Goal: Task Accomplishment & Management: Manage account settings

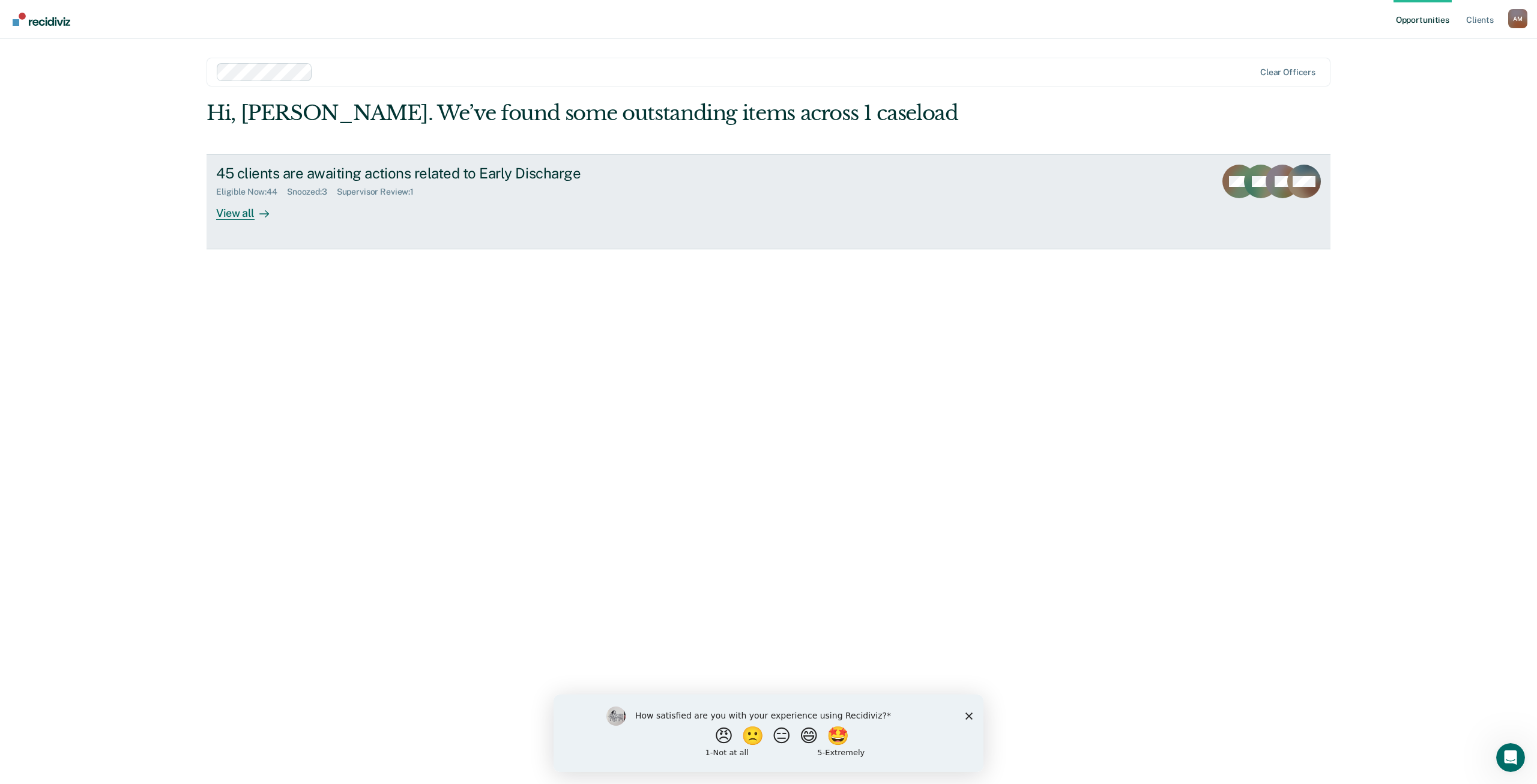
click at [239, 208] on div "View all" at bounding box center [250, 208] width 67 height 23
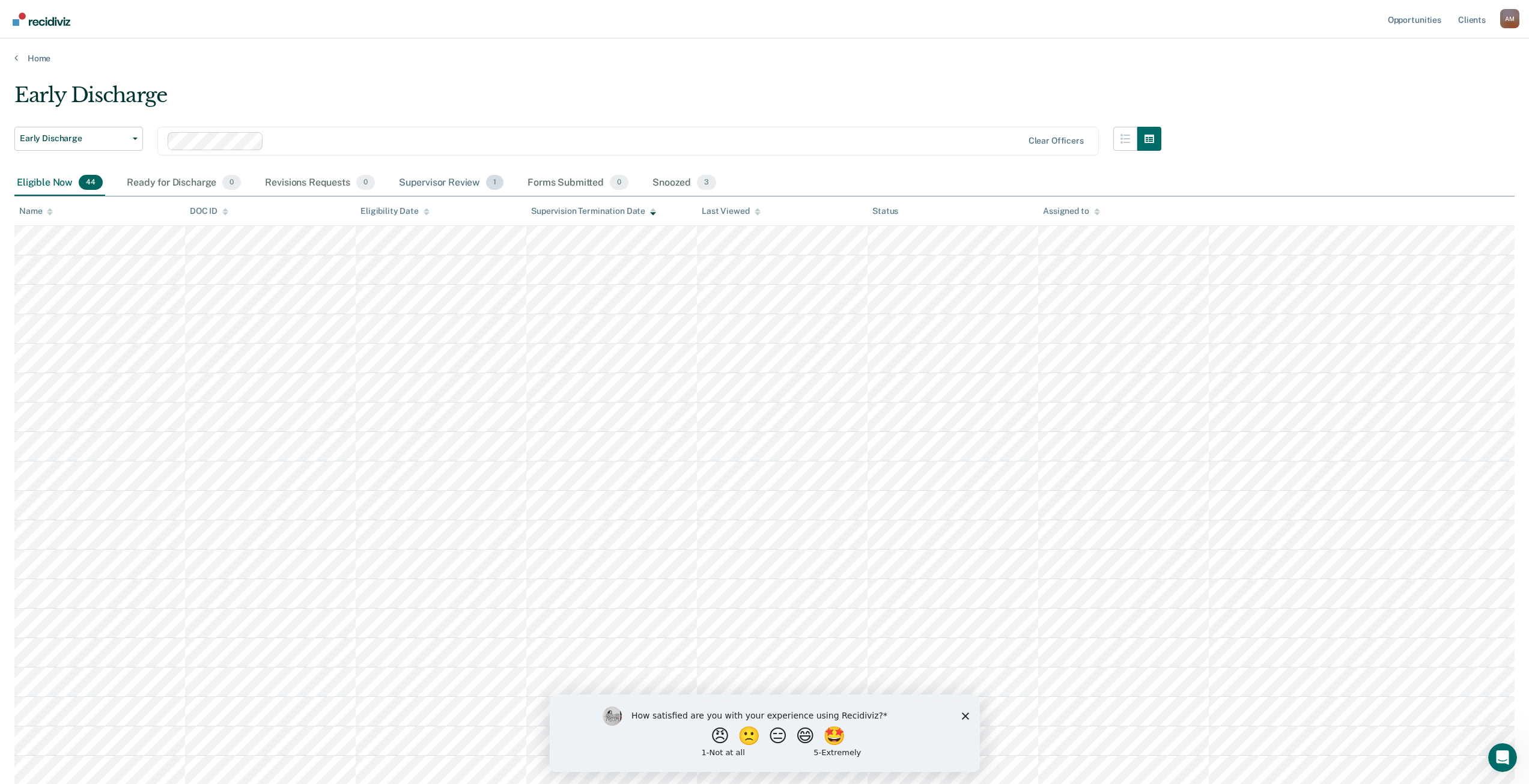
click at [462, 184] on div "Supervisor Review 1" at bounding box center [450, 183] width 110 height 27
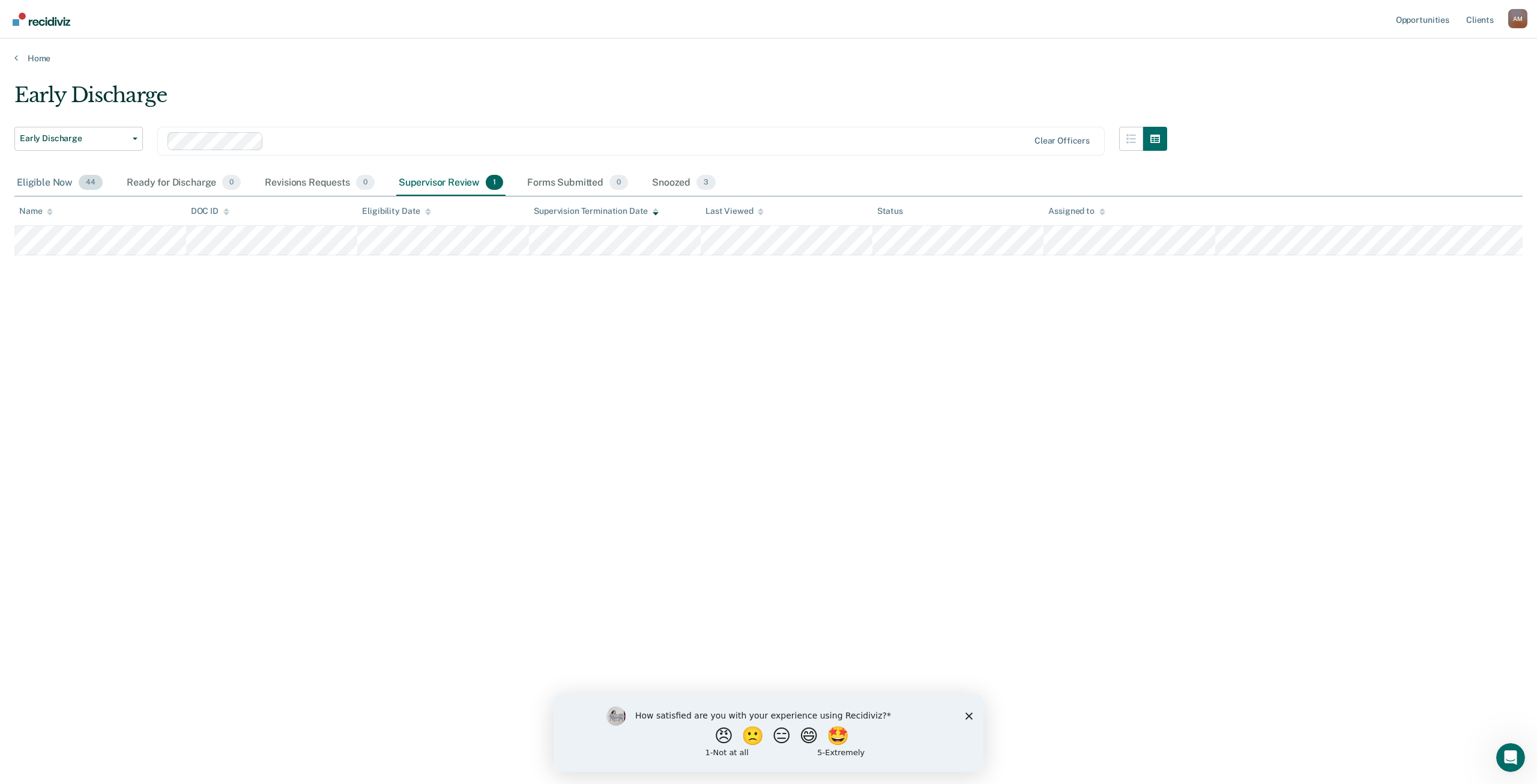
click at [45, 181] on div "Eligible Now 44" at bounding box center [60, 183] width 91 height 27
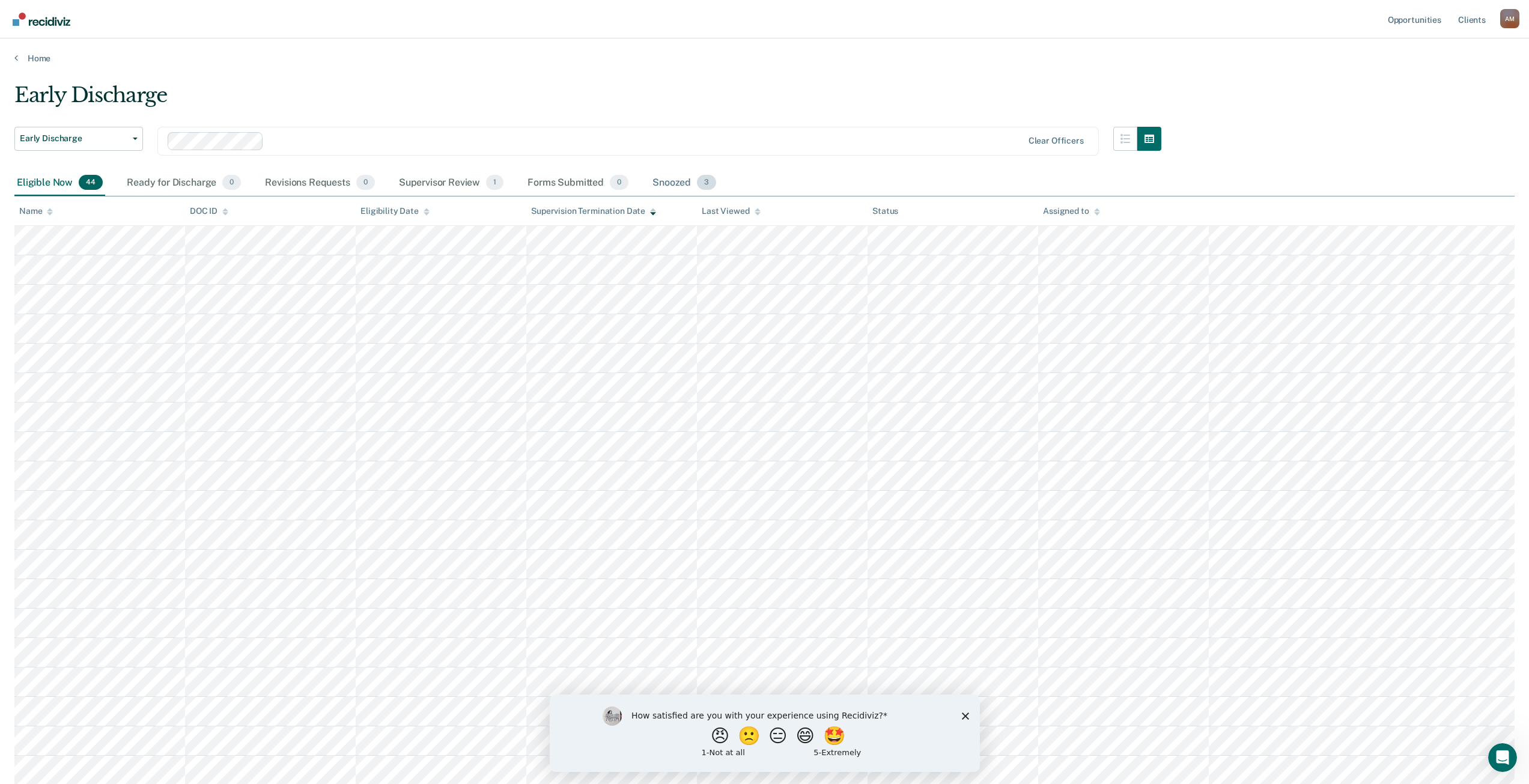
click at [683, 185] on div "Snoozed 3" at bounding box center [683, 183] width 68 height 27
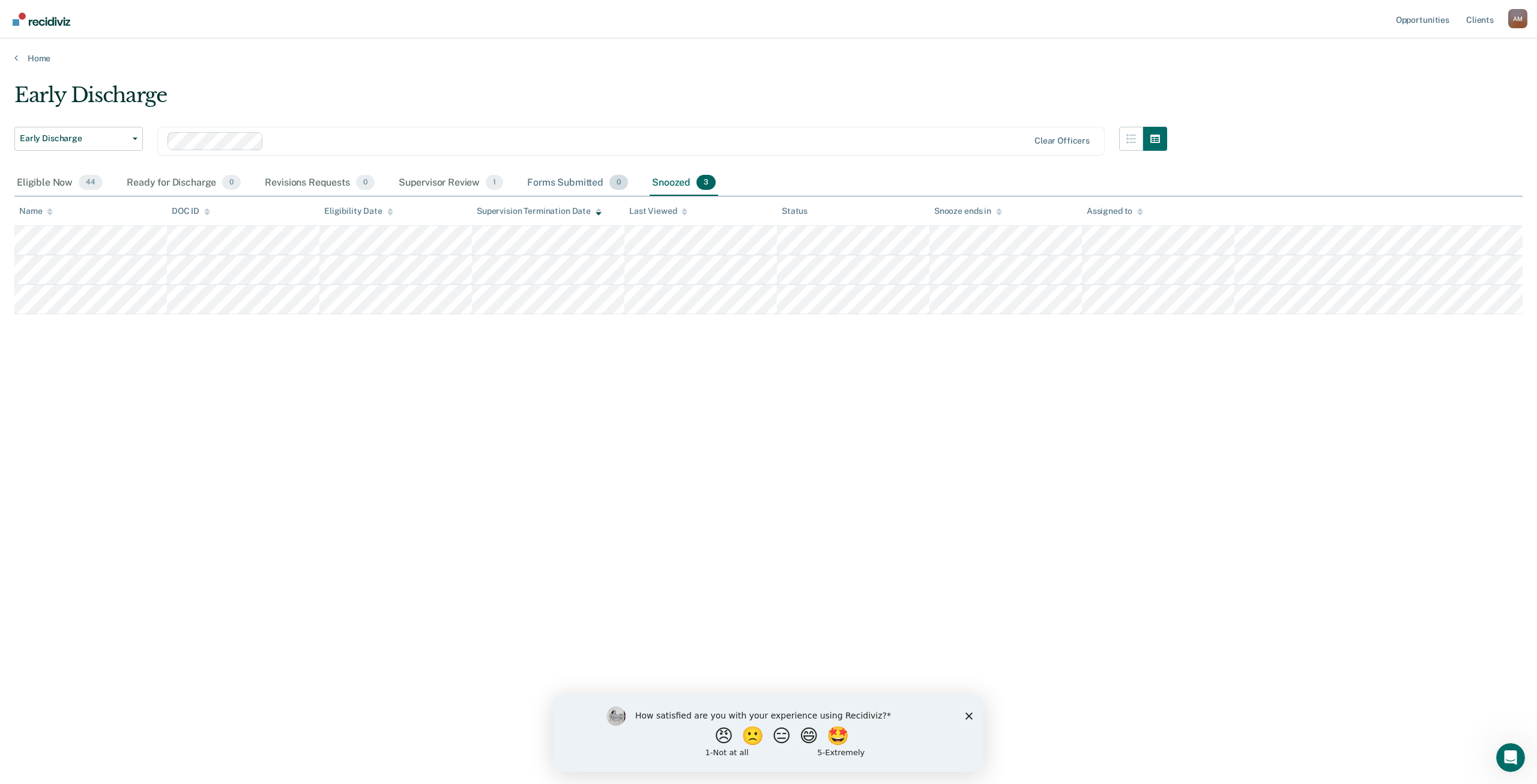
click at [574, 187] on div "Forms Submitted 0" at bounding box center [577, 183] width 106 height 27
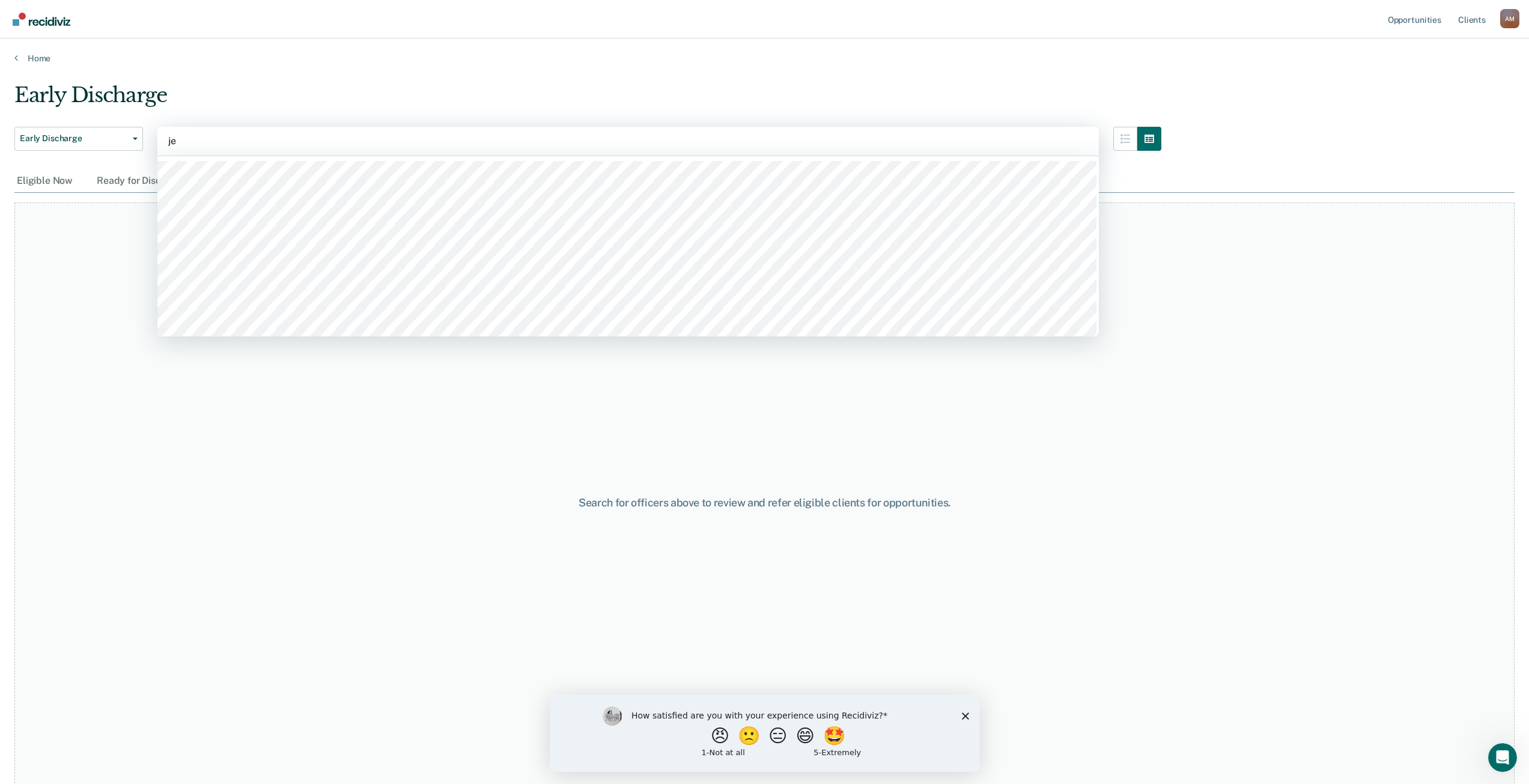
type input "jes"
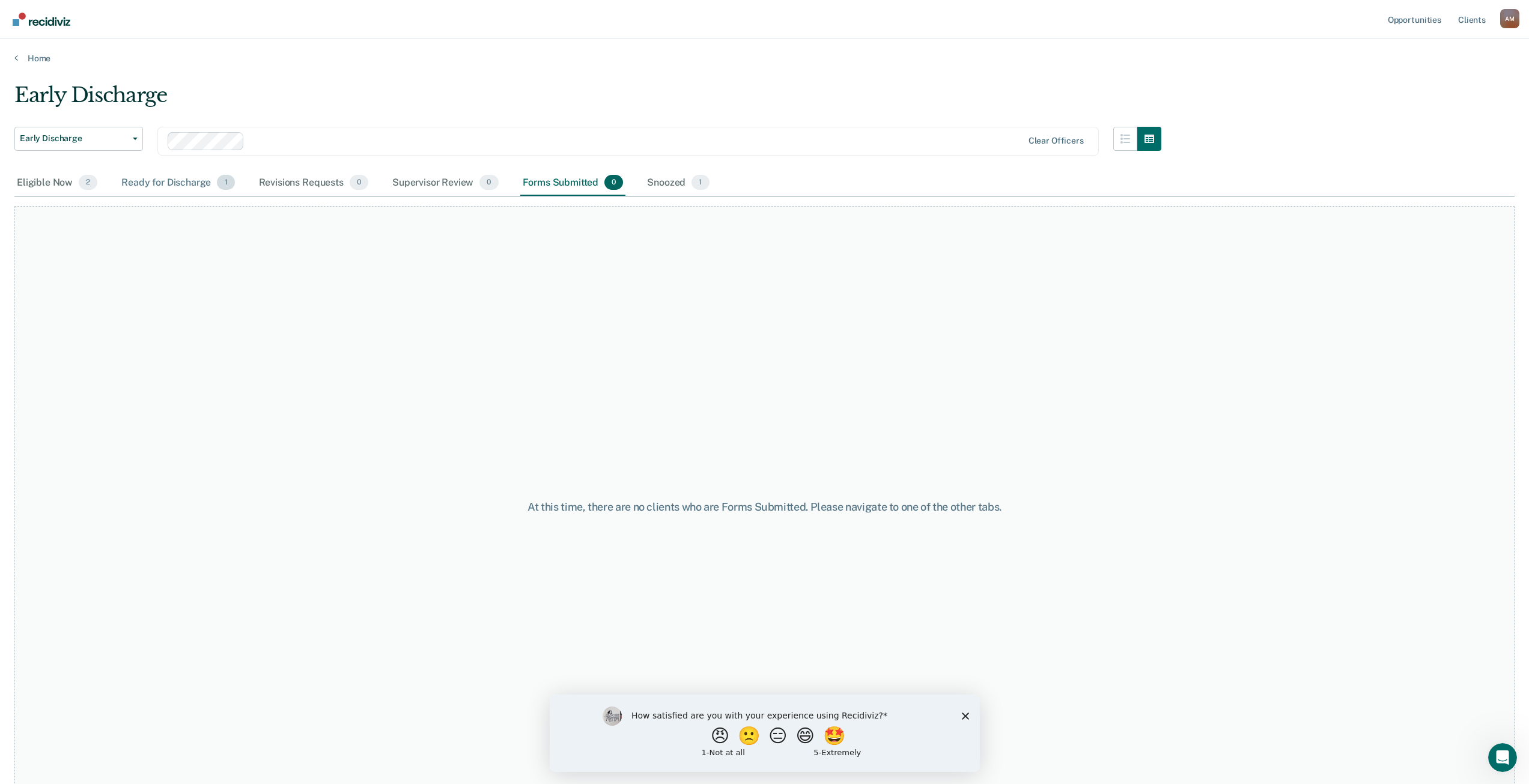
click at [179, 184] on div "Ready for Discharge 1" at bounding box center [178, 183] width 117 height 27
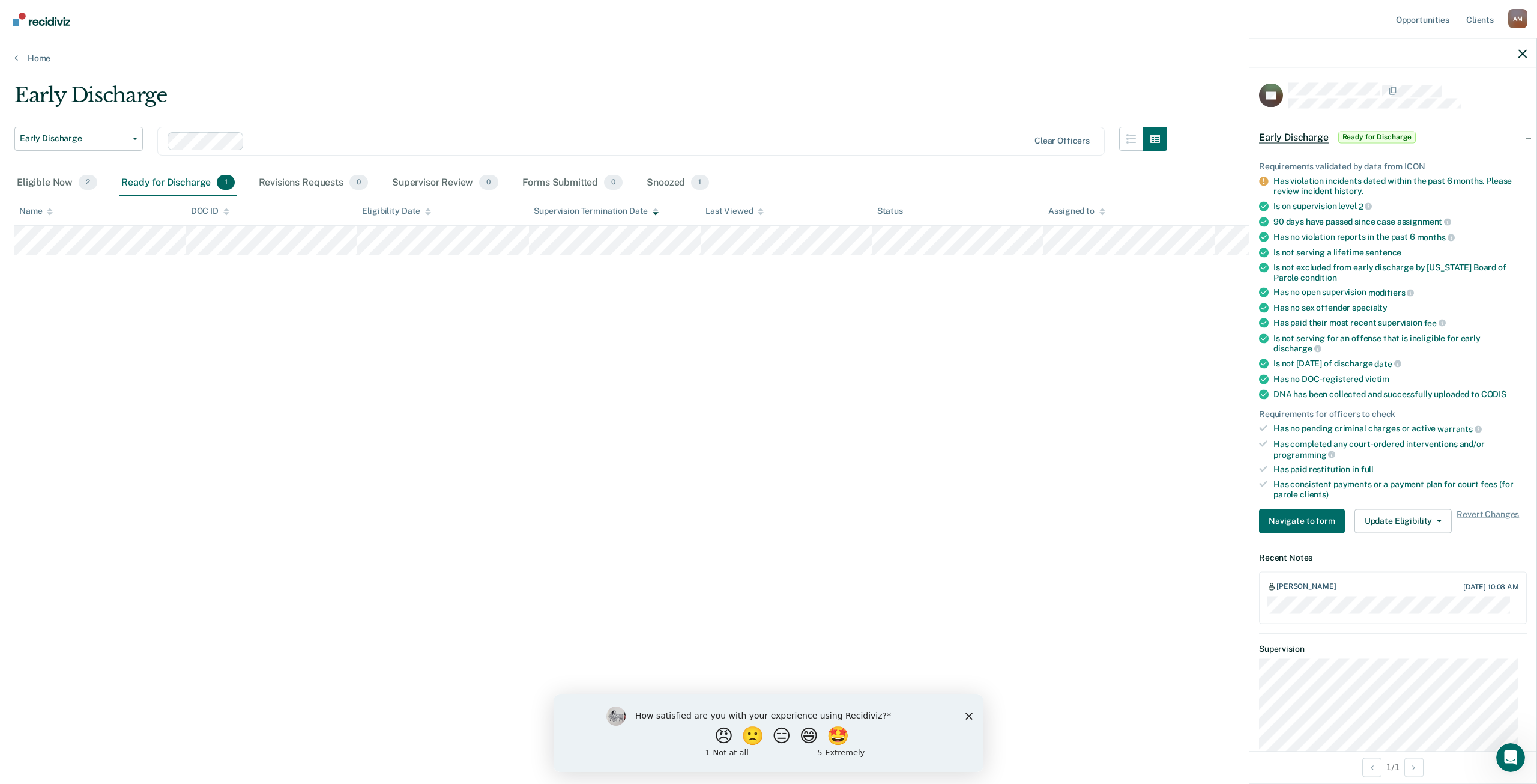
click at [532, 499] on div "Early Discharge Early Discharge Early Discharge Clear officers Eligible Now 2 R…" at bounding box center [768, 388] width 1509 height 611
click at [1404, 523] on button "Update Eligibility" at bounding box center [1403, 521] width 97 height 24
click at [1401, 561] on button "Mark as Ineligible" at bounding box center [1413, 564] width 116 height 19
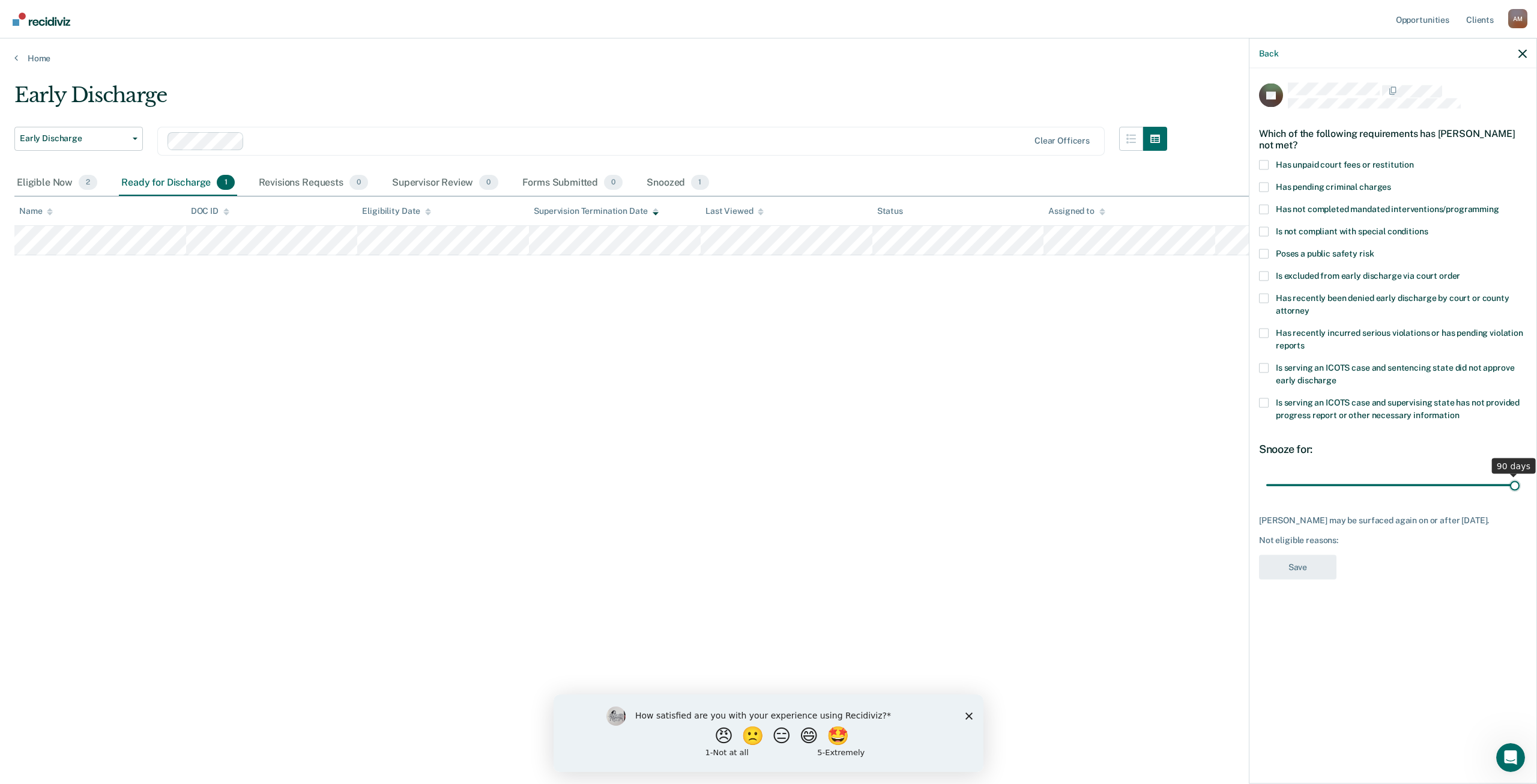
drag, startPoint x: 1349, startPoint y: 486, endPoint x: 1537, endPoint y: 505, distance: 189.0
type input "90"
click at [1520, 495] on input "range" at bounding box center [1393, 485] width 254 height 21
click at [1268, 210] on span at bounding box center [1264, 209] width 9 height 9
click at [1499, 204] on input "Has not completed mandated interventions/programming" at bounding box center [1499, 204] width 0 height 0
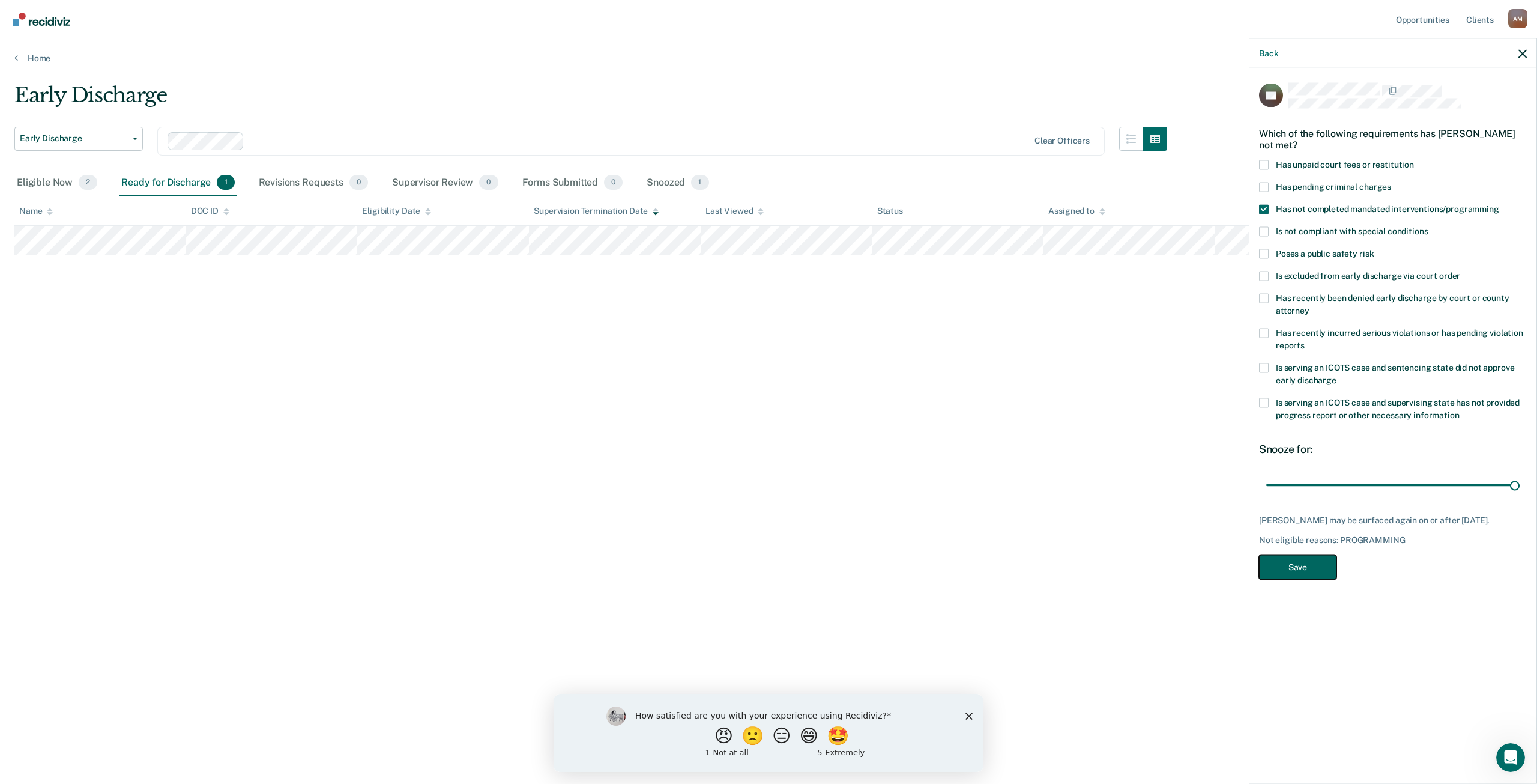
click at [1302, 572] on button "Save" at bounding box center [1298, 567] width 78 height 25
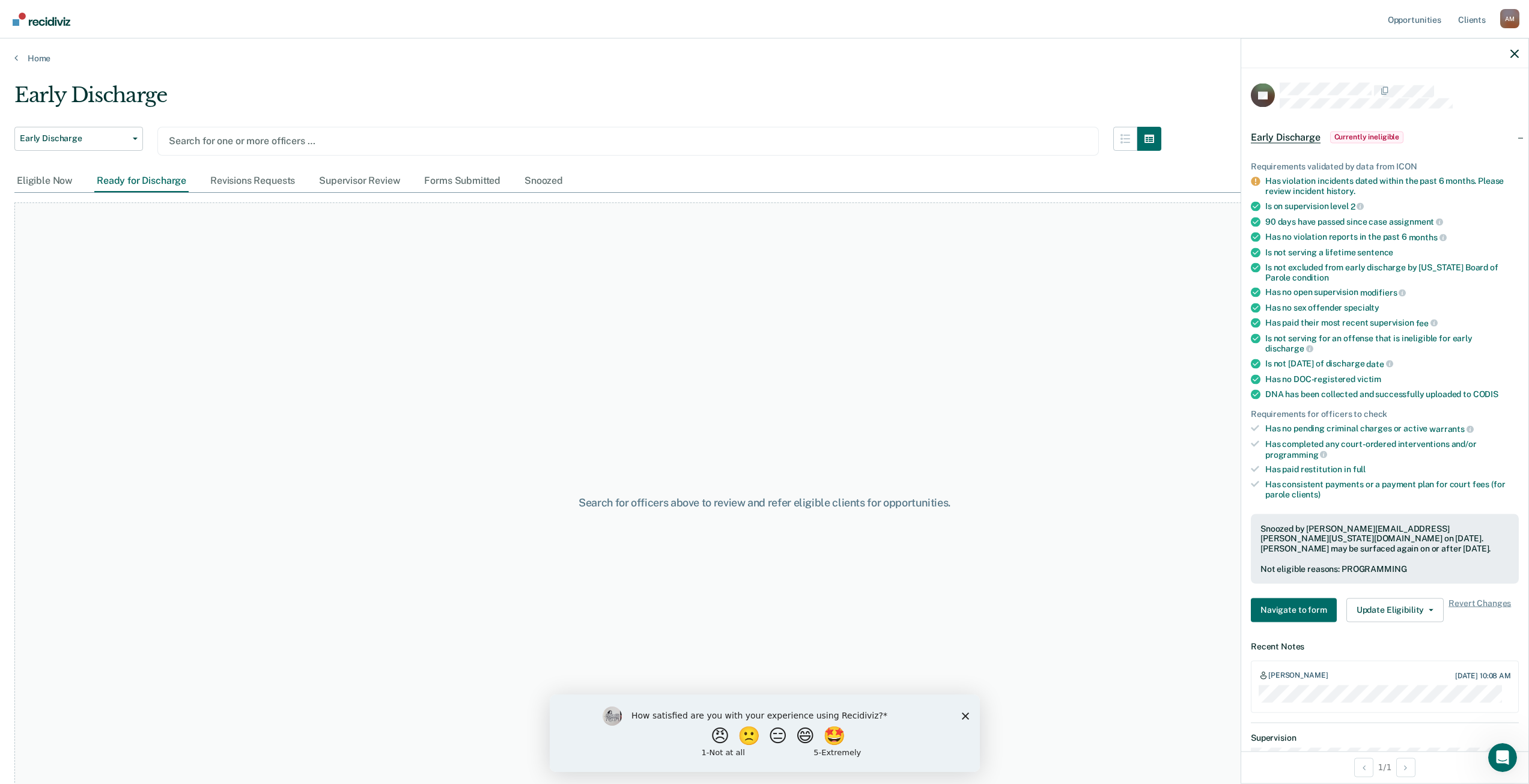
click at [274, 138] on div at bounding box center [628, 141] width 918 height 14
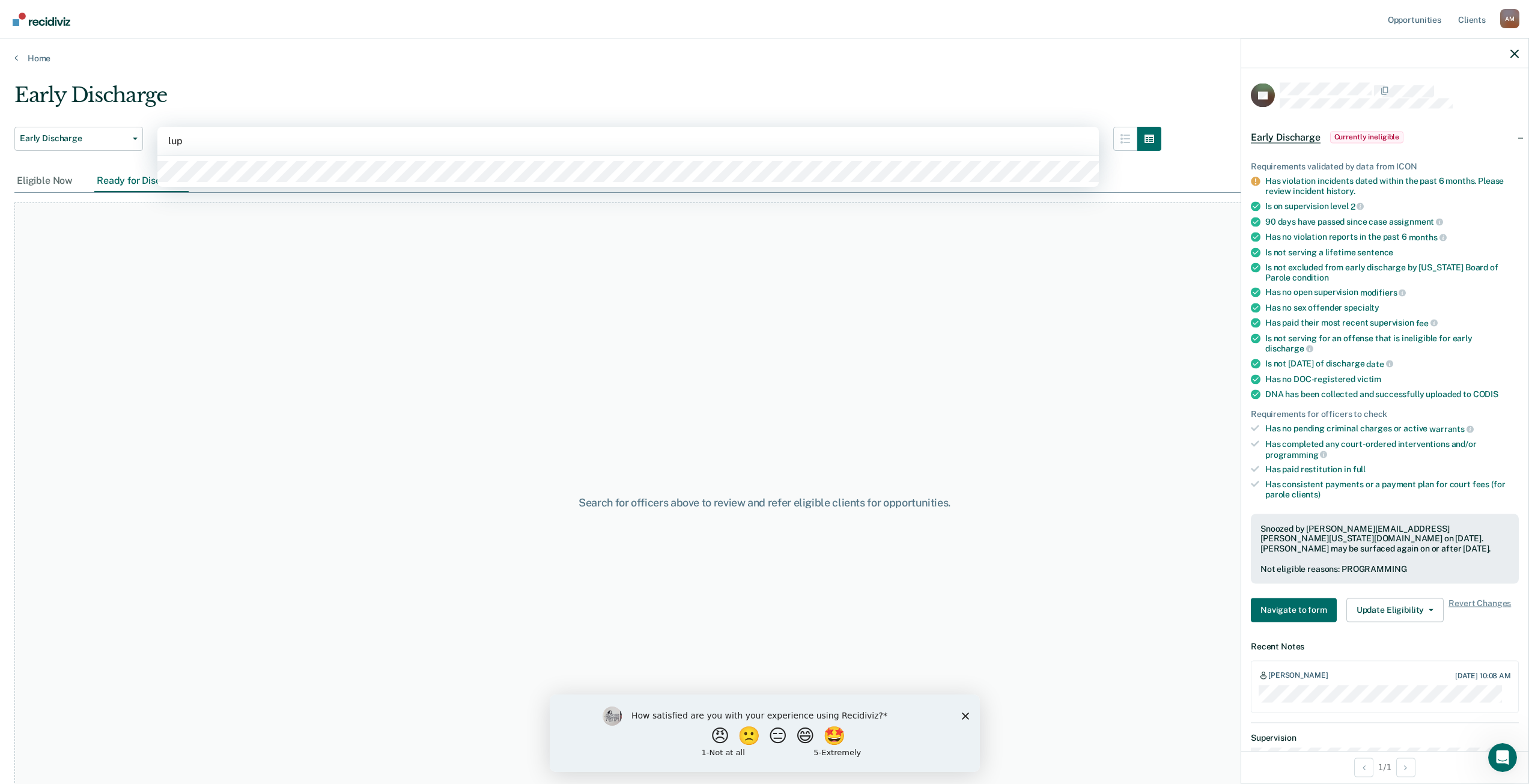
type input "lupi"
click at [277, 183] on div at bounding box center [627, 172] width 941 height 31
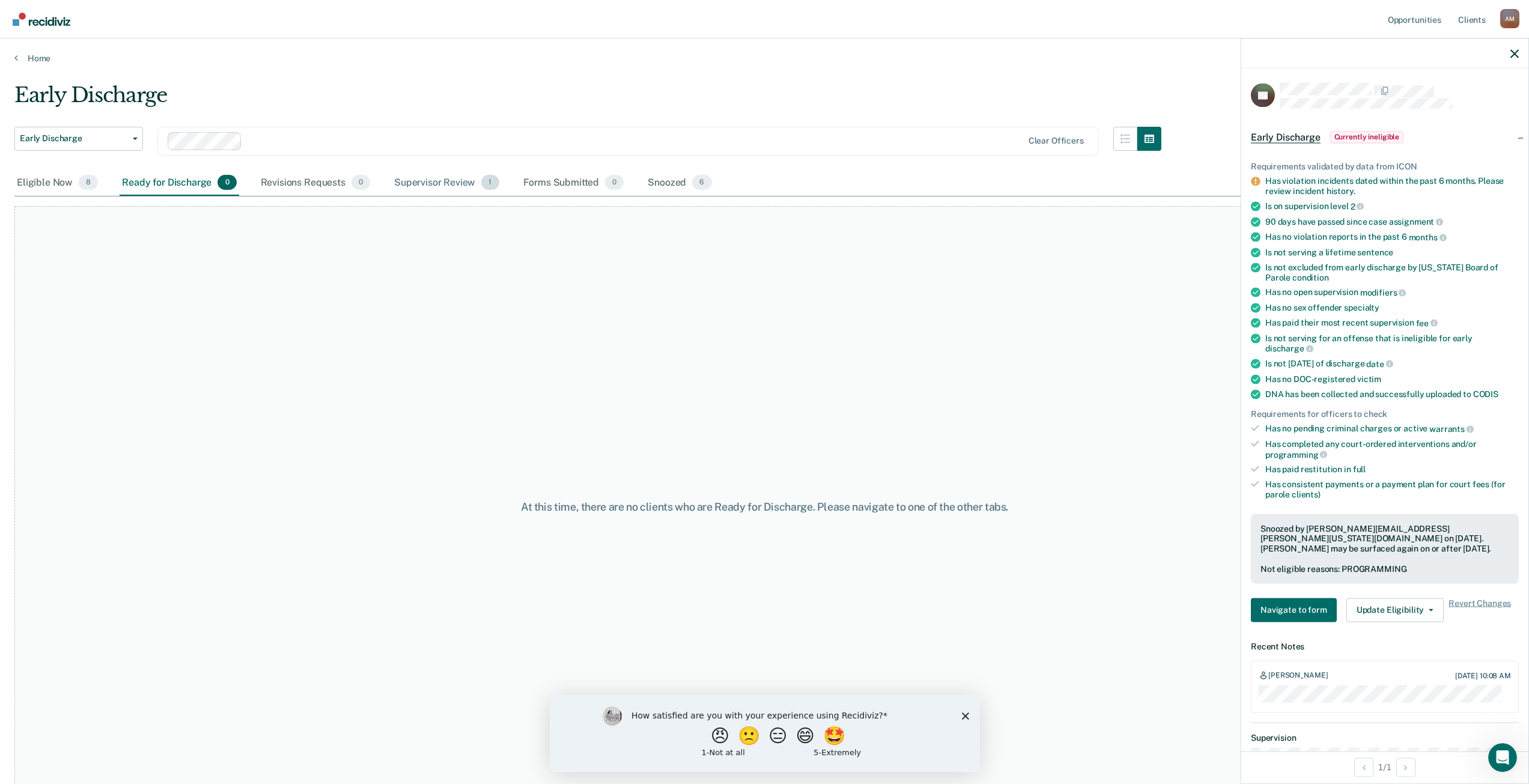
click at [448, 179] on div "Supervisor Review 1" at bounding box center [446, 183] width 110 height 27
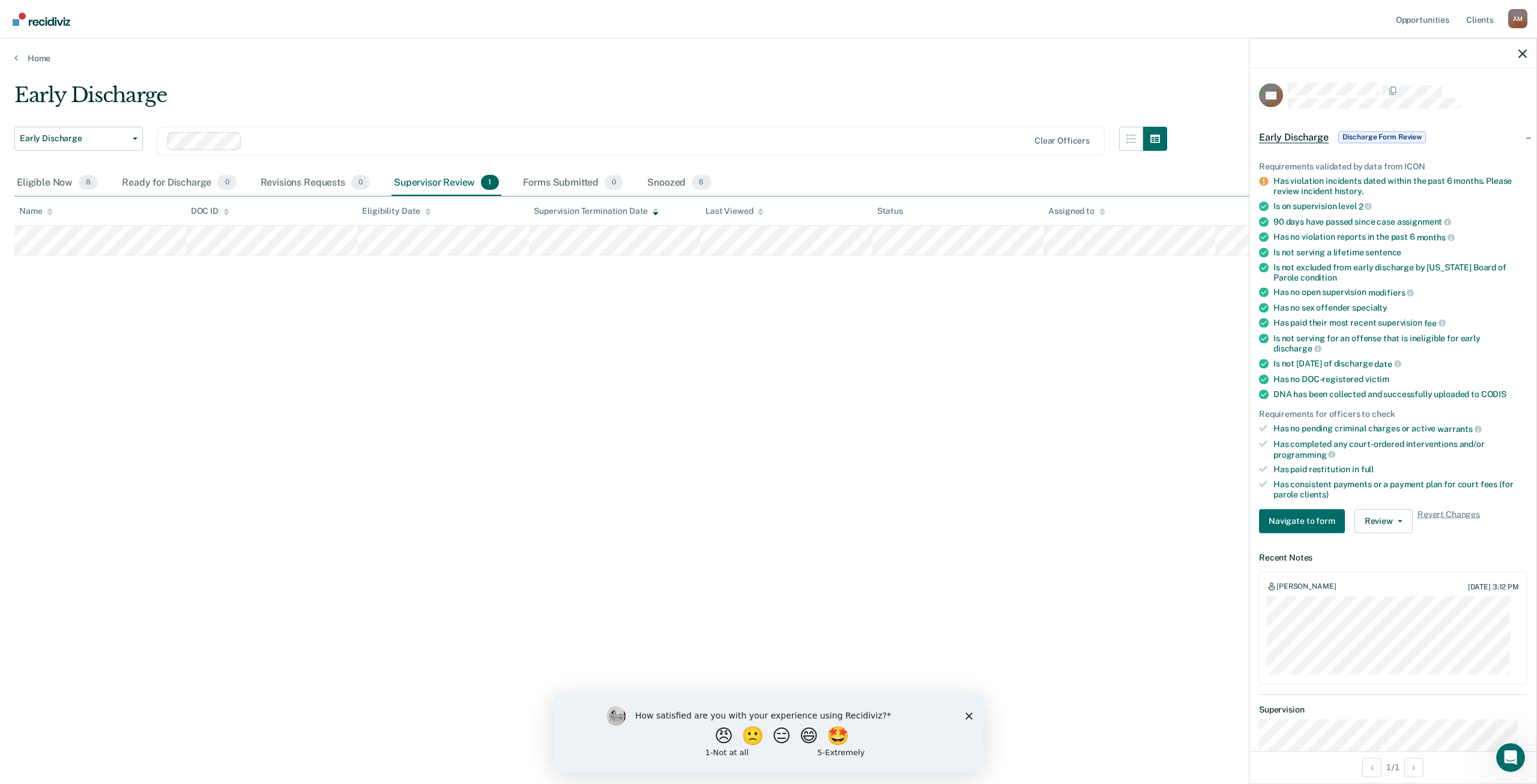
click at [1361, 137] on span "Discharge Form Review" at bounding box center [1383, 137] width 88 height 12
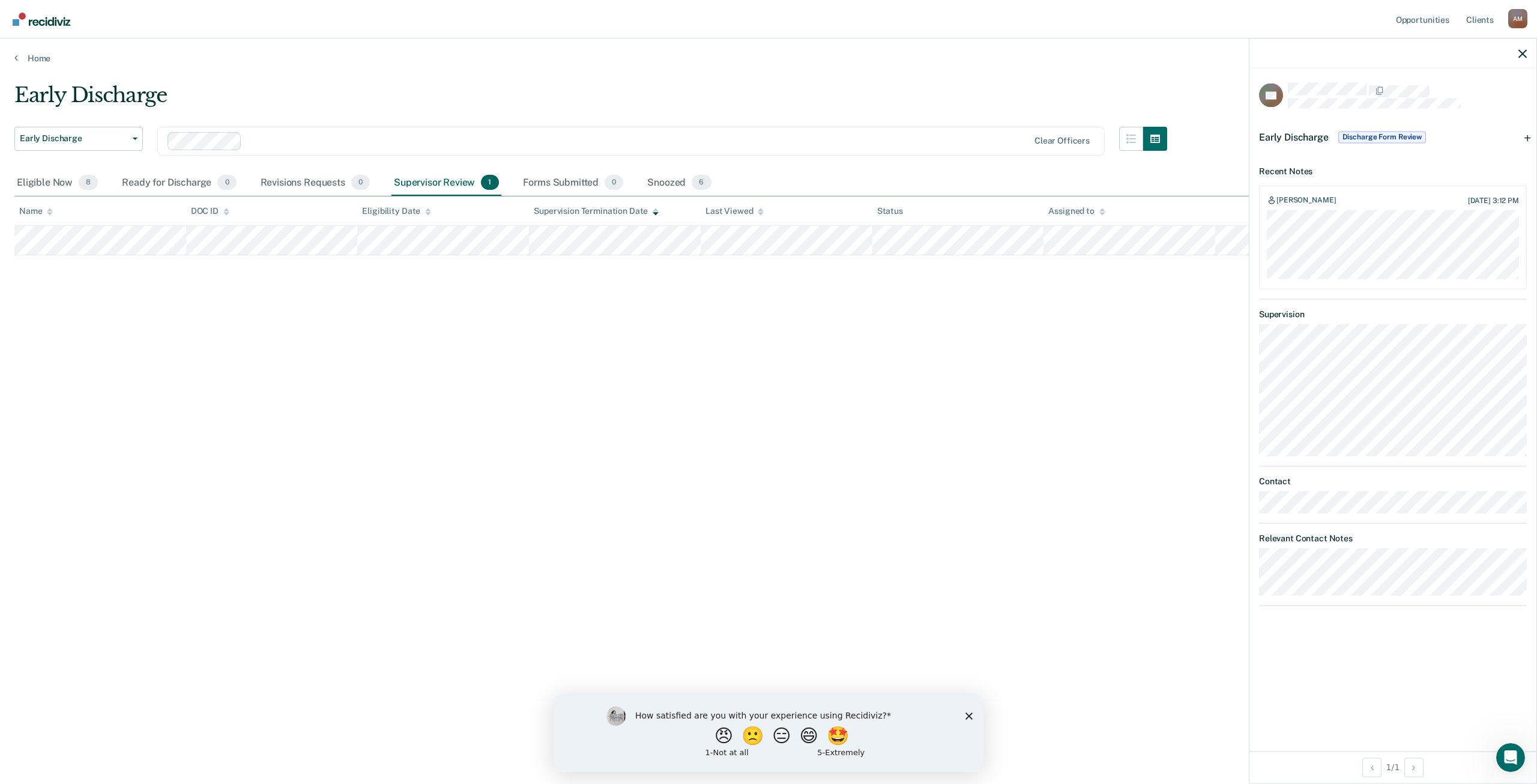
click at [1372, 135] on span "Discharge Form Review" at bounding box center [1383, 137] width 88 height 12
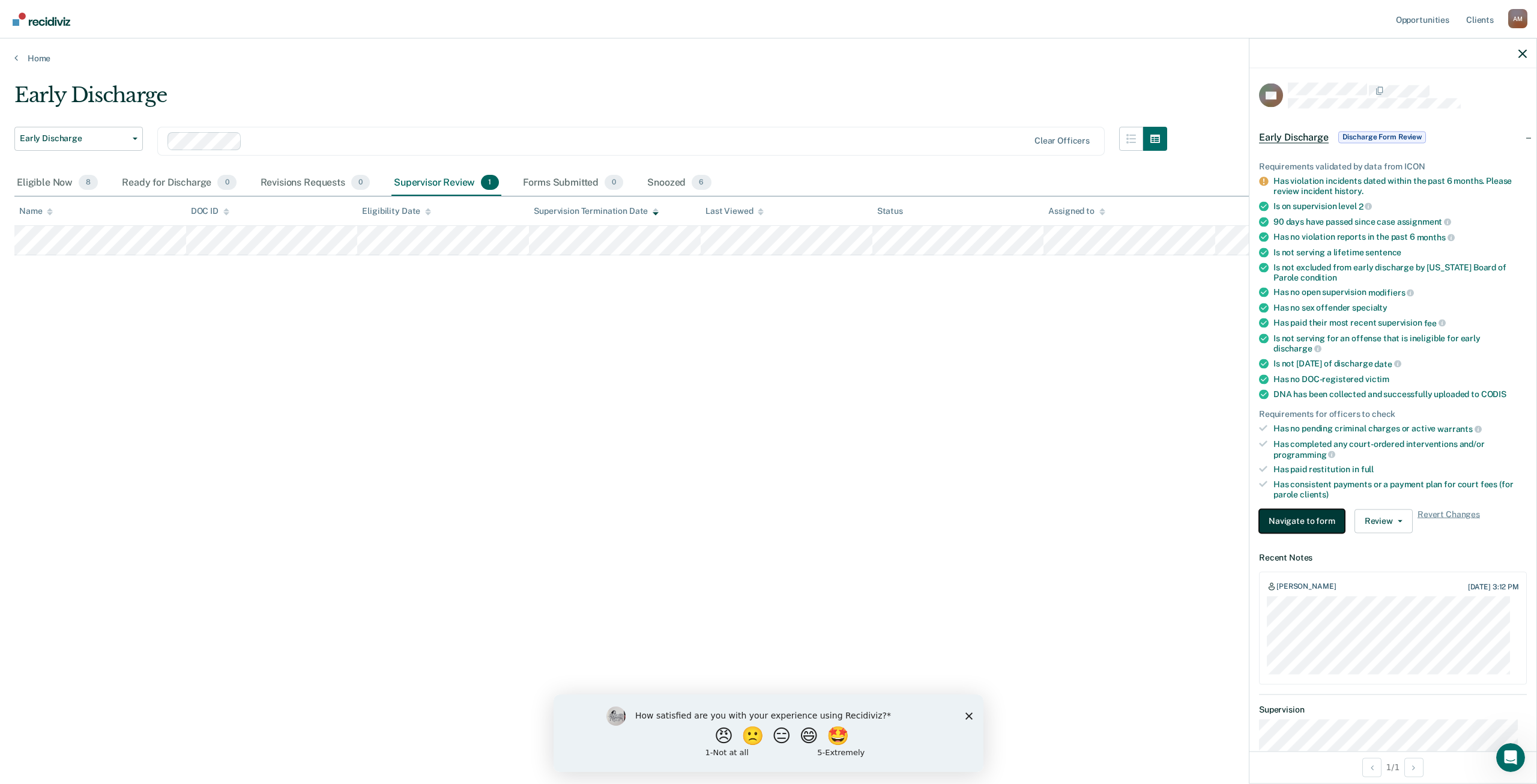
click at [1318, 525] on button "Navigate to form" at bounding box center [1302, 521] width 86 height 24
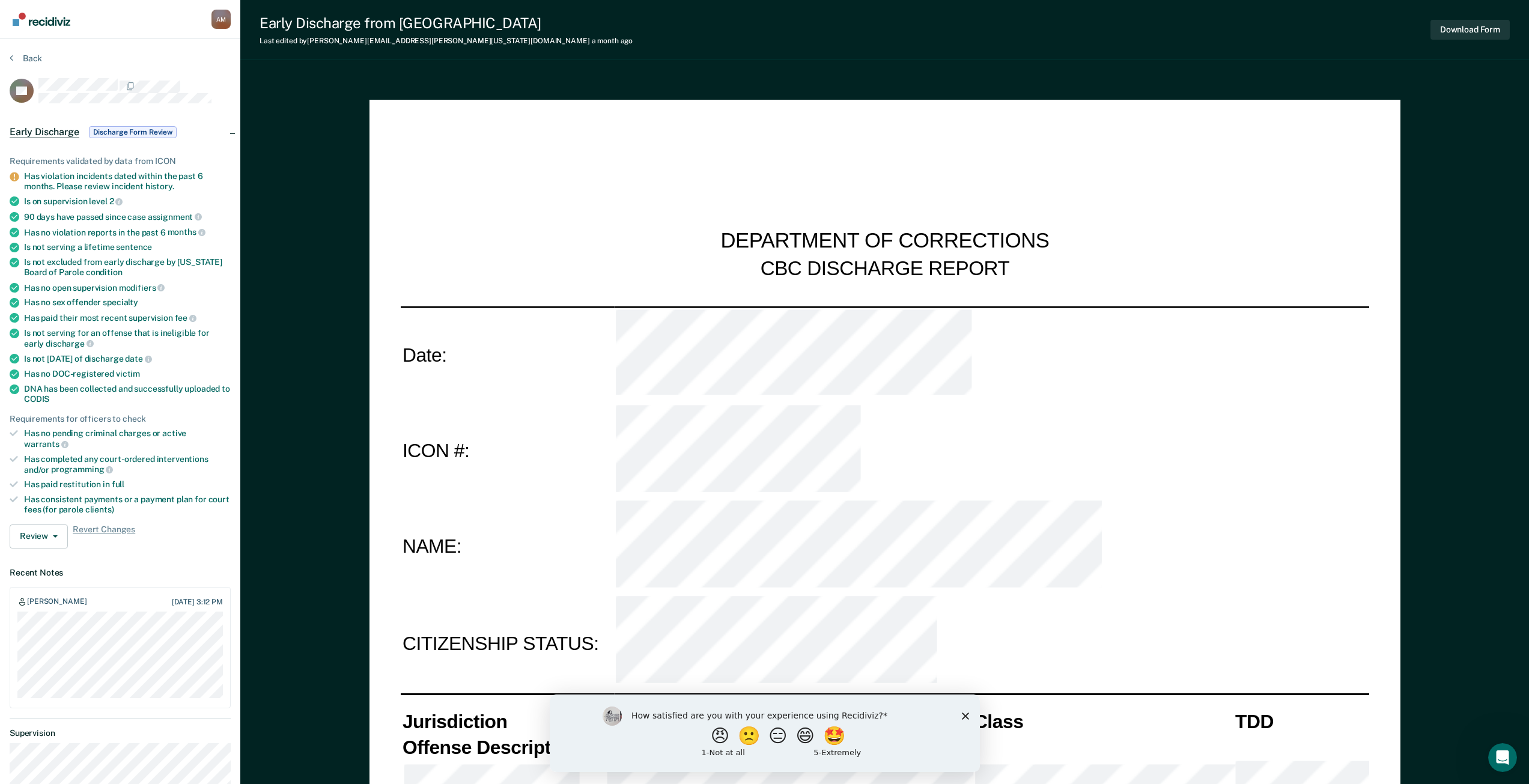
click at [60, 134] on span "Early Discharge" at bounding box center [44, 132] width 70 height 12
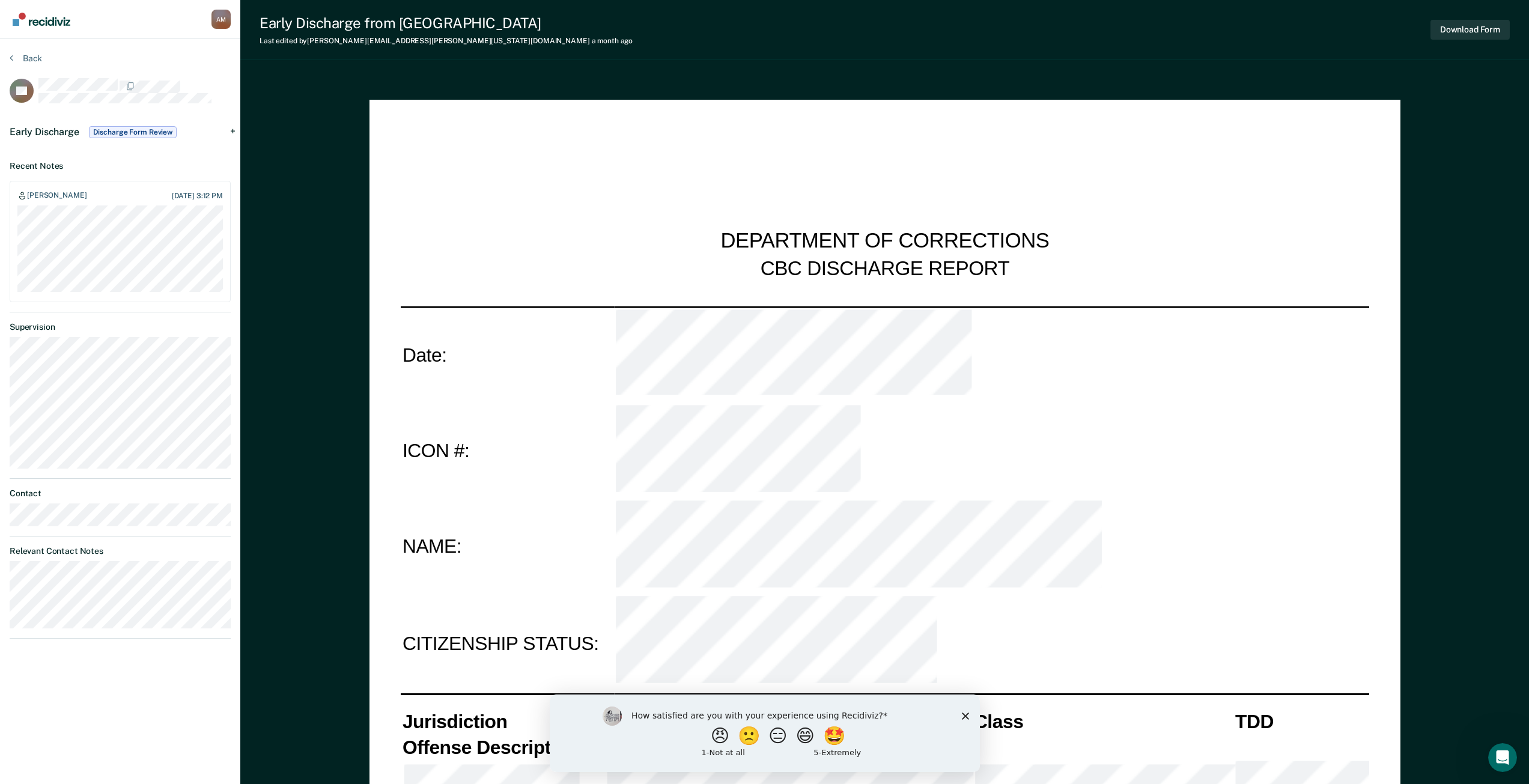
click at [230, 129] on div "Early Discharge Discharge Form Review" at bounding box center [120, 132] width 240 height 39
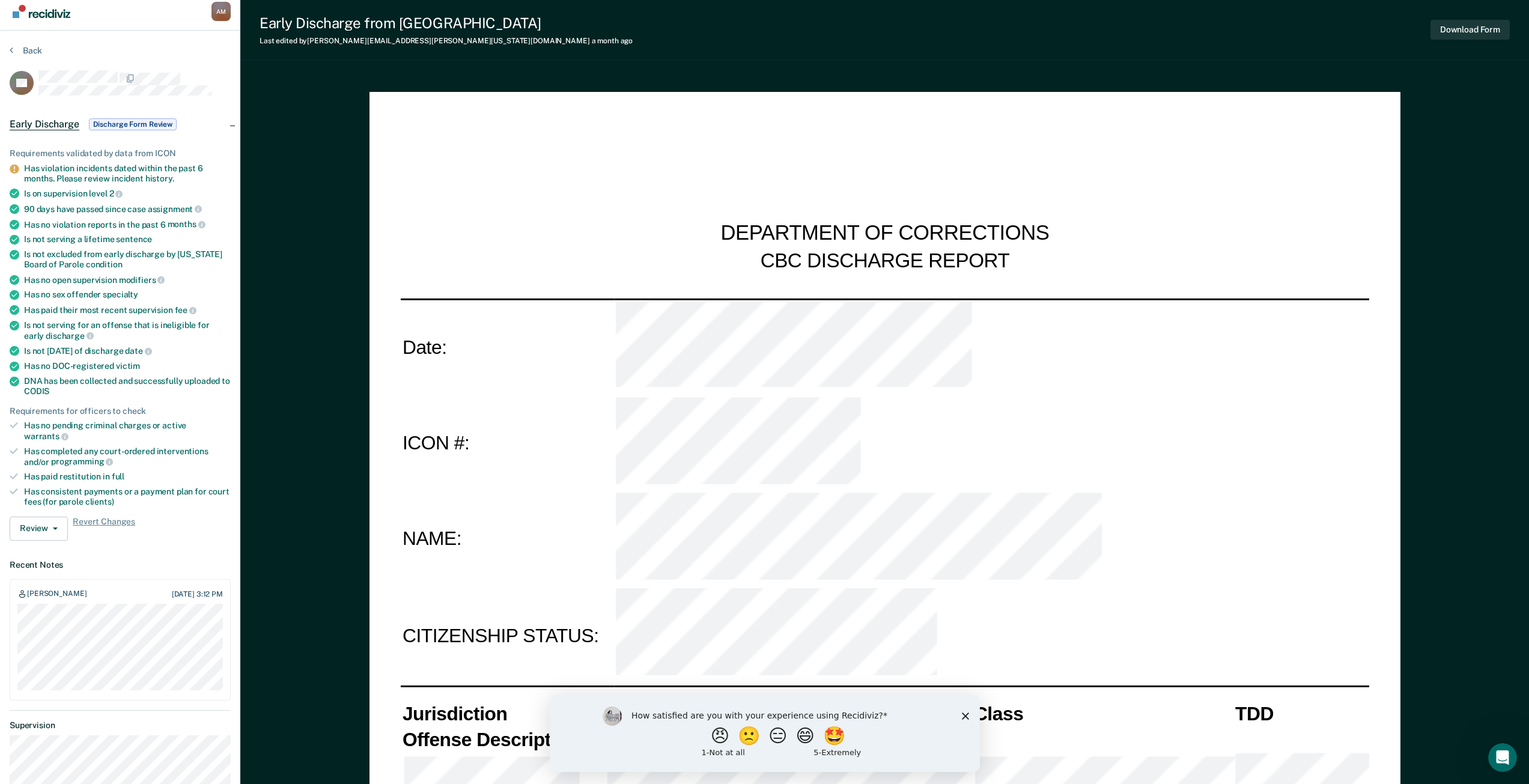
scroll to position [60, 0]
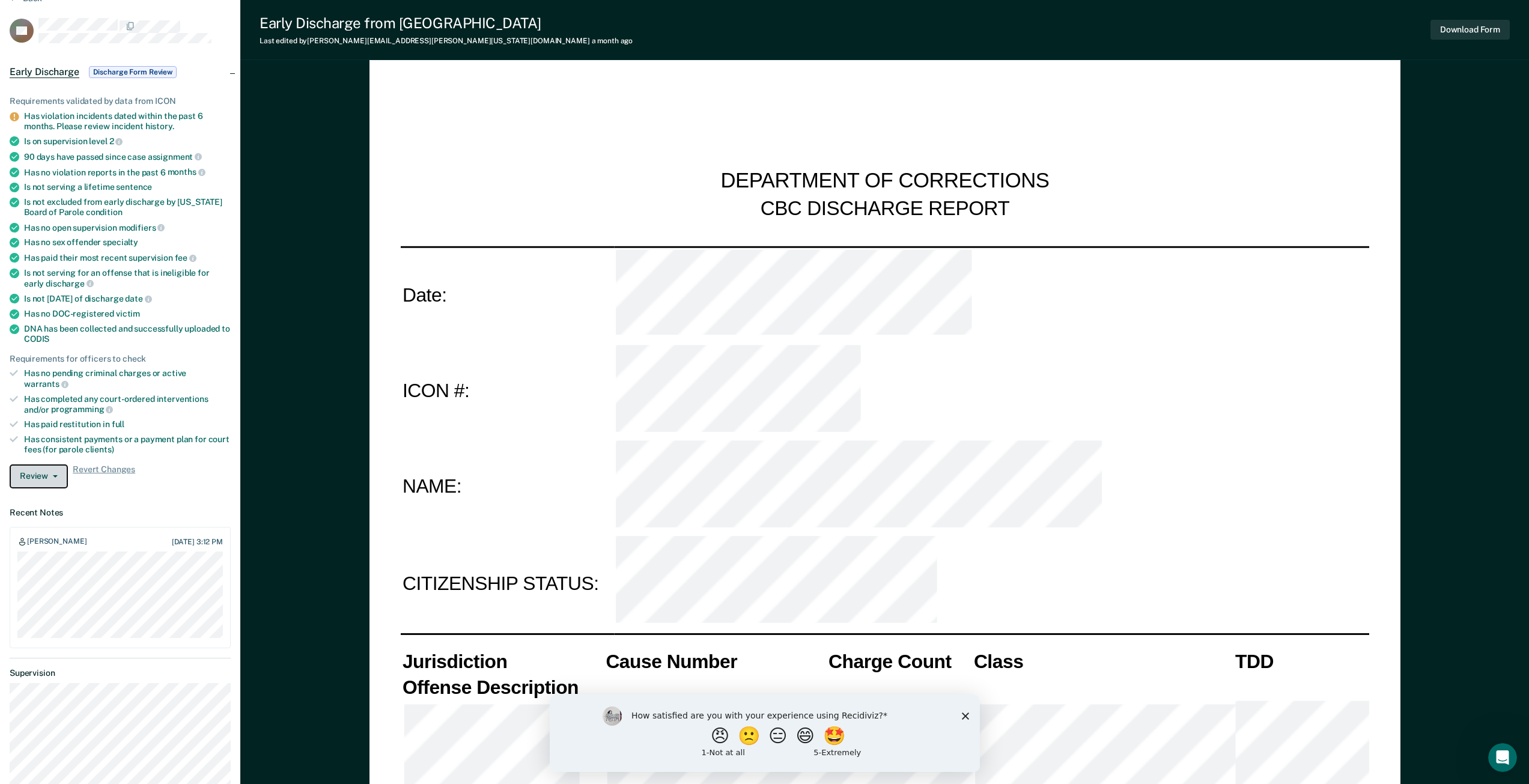
click at [58, 464] on button "Review" at bounding box center [39, 476] width 59 height 24
click at [107, 491] on button "Approve Discharge and Forms" at bounding box center [77, 500] width 135 height 19
type textarea "x"
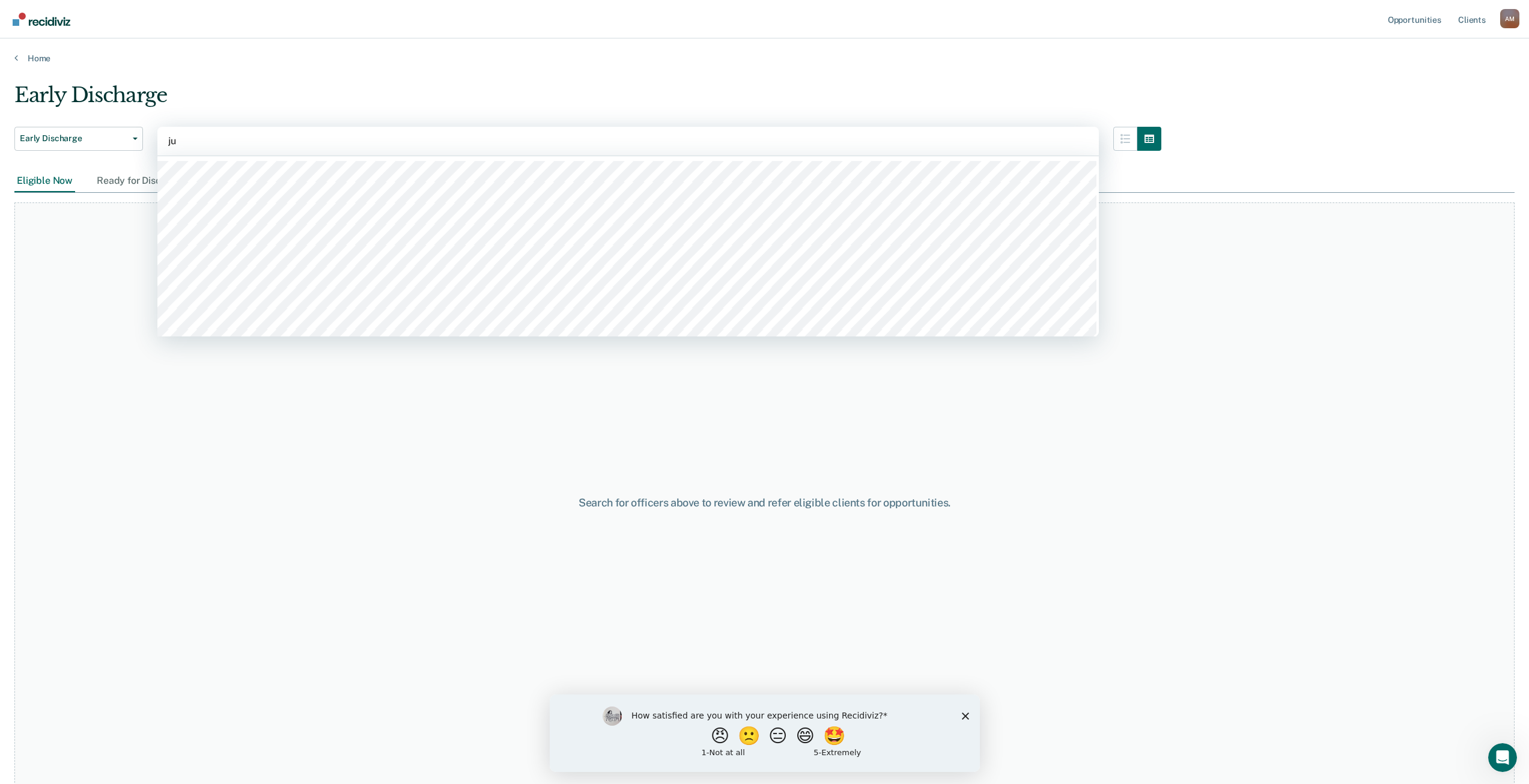
type input "jul"
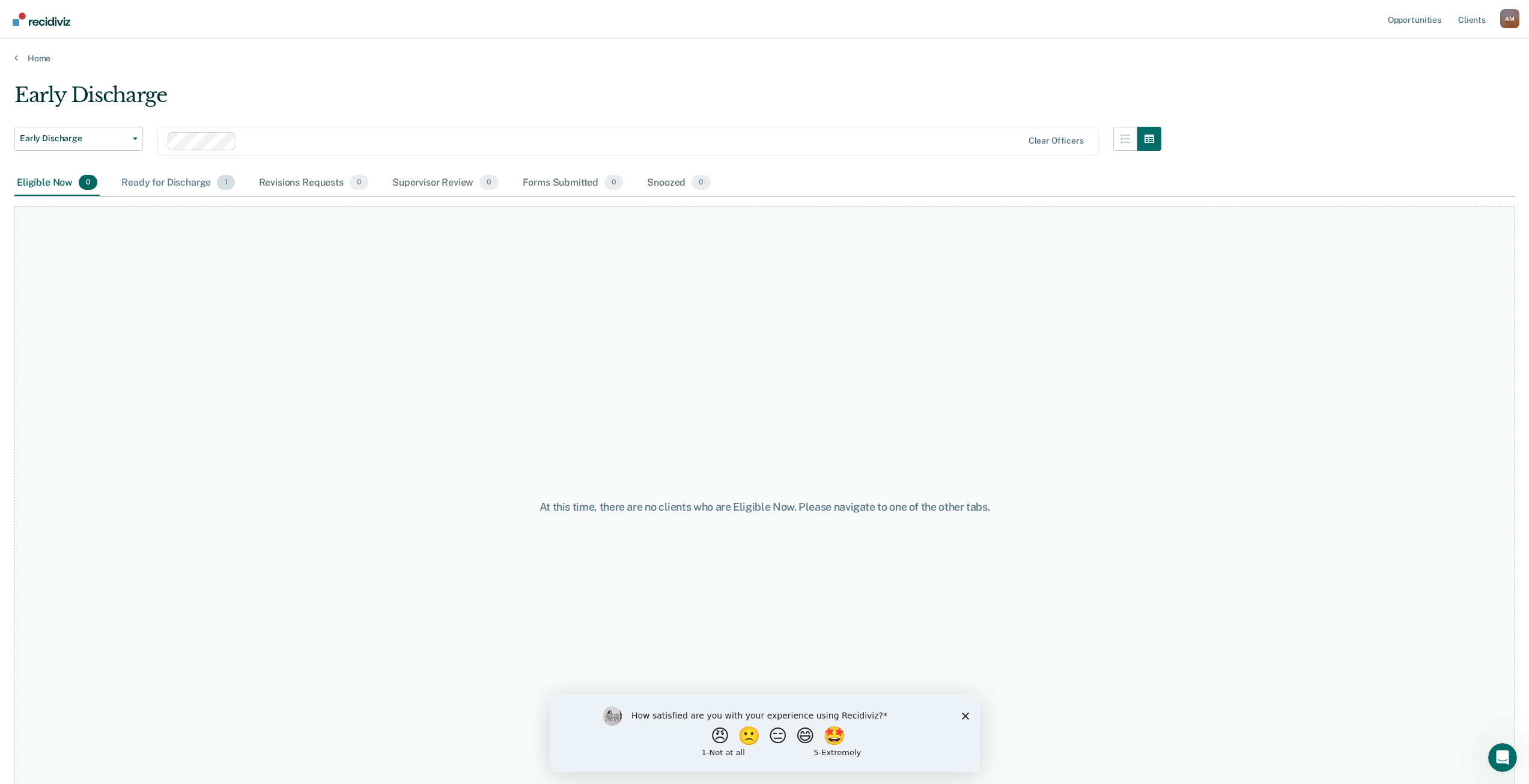
click at [191, 178] on div "Ready for Discharge 1" at bounding box center [178, 183] width 117 height 27
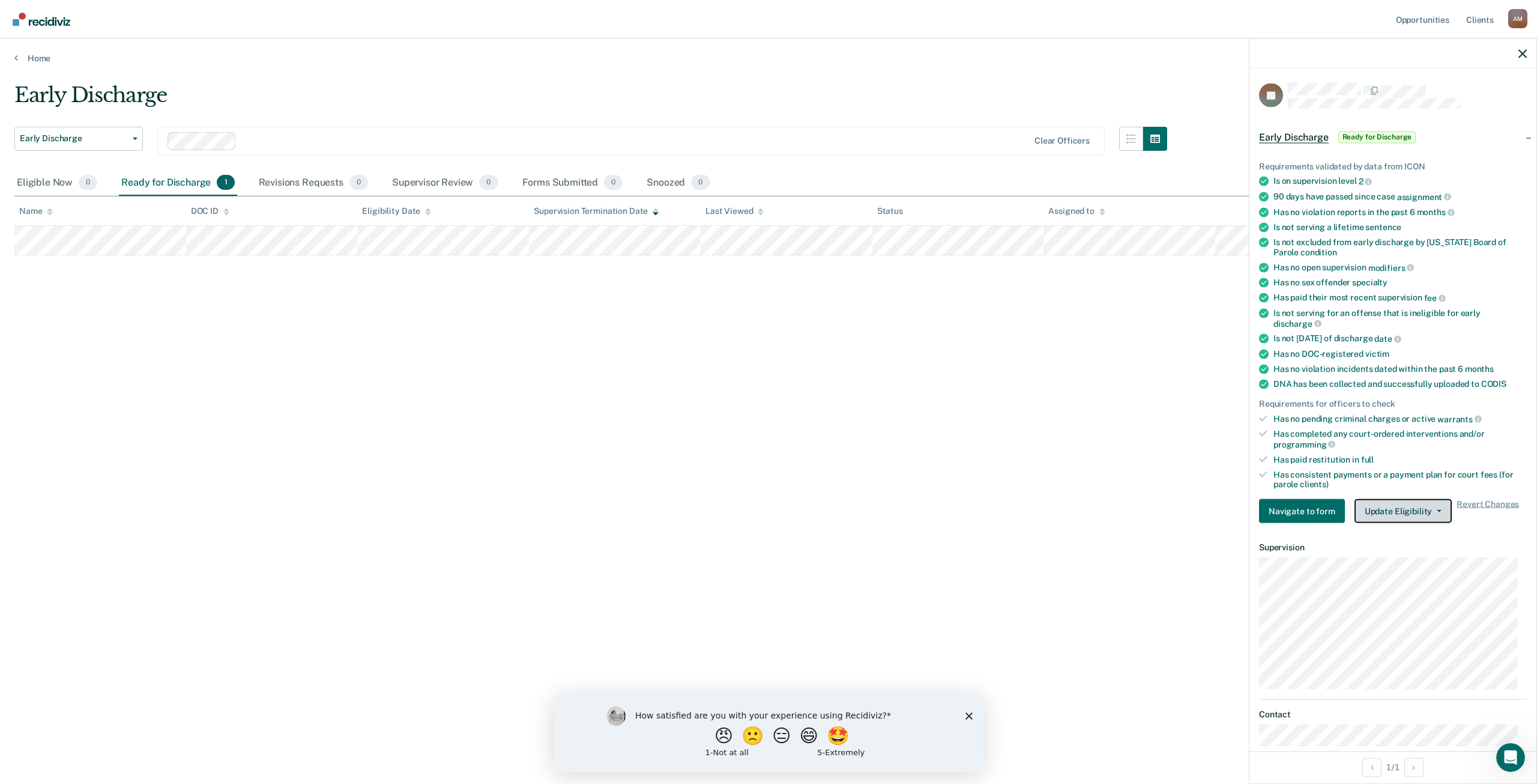
click at [1389, 517] on button "Update Eligibility" at bounding box center [1403, 511] width 97 height 24
click at [1369, 531] on button "Mark Submitted" at bounding box center [1413, 535] width 116 height 19
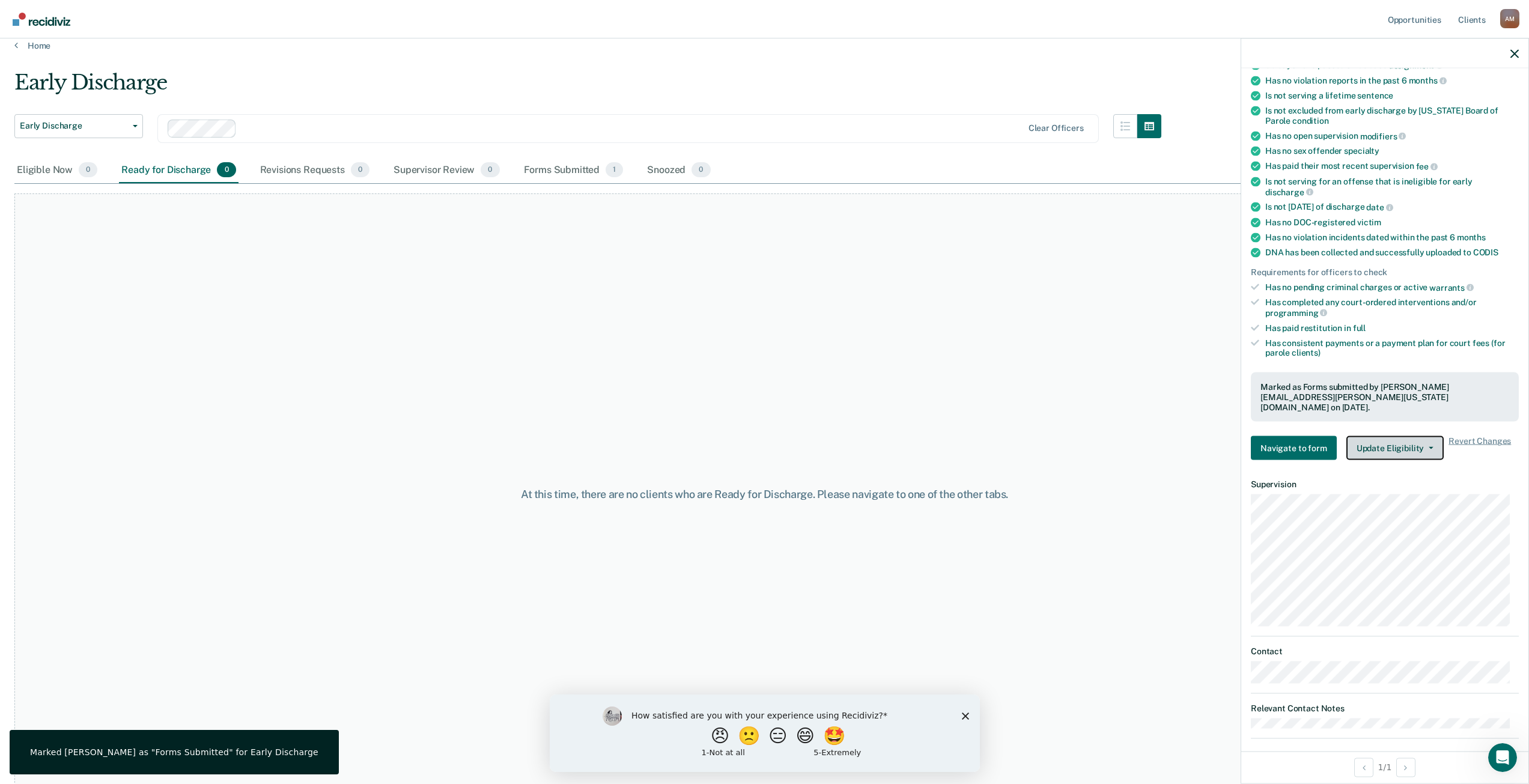
scroll to position [23, 0]
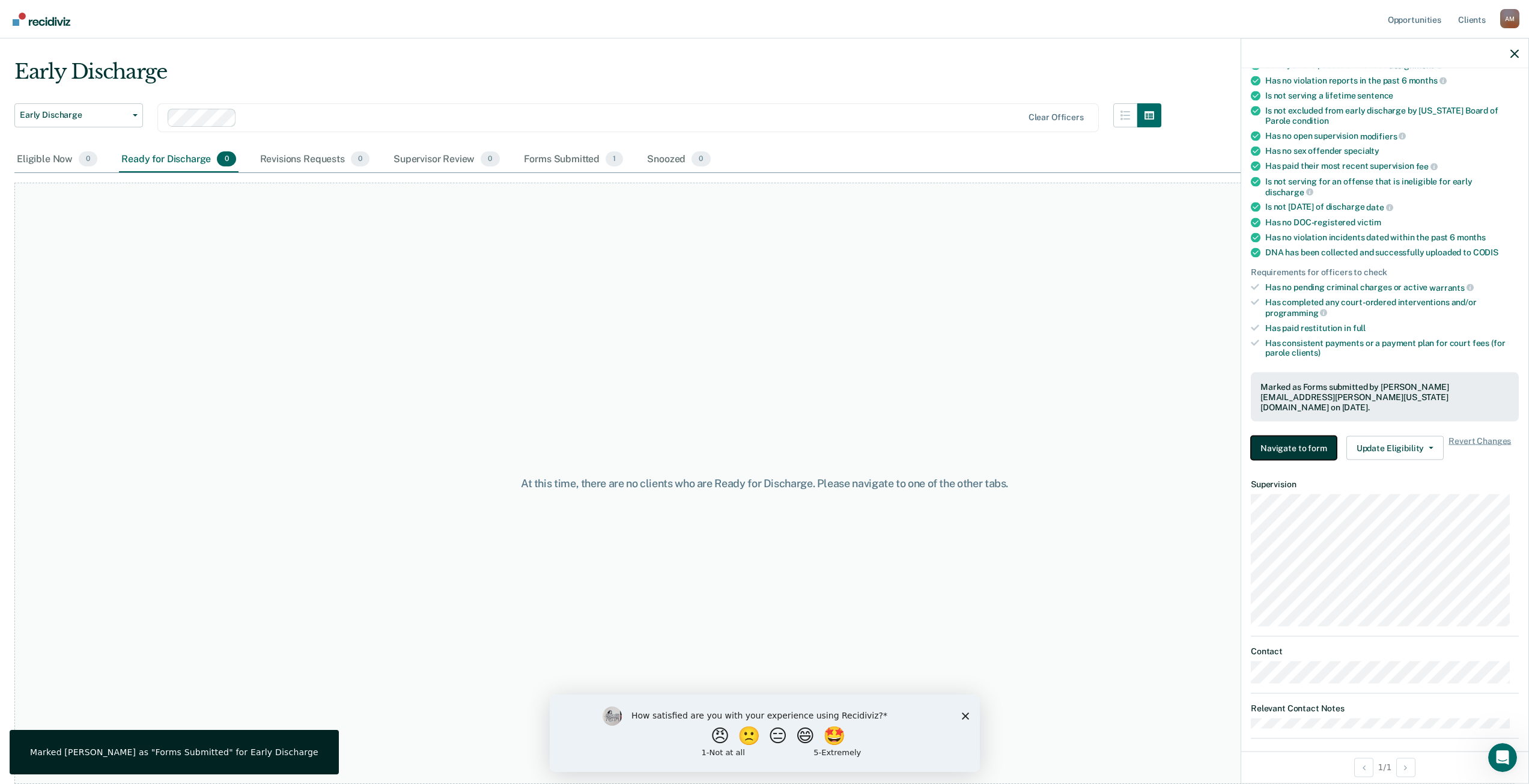
click at [1293, 442] on button "Navigate to form" at bounding box center [1293, 448] width 86 height 24
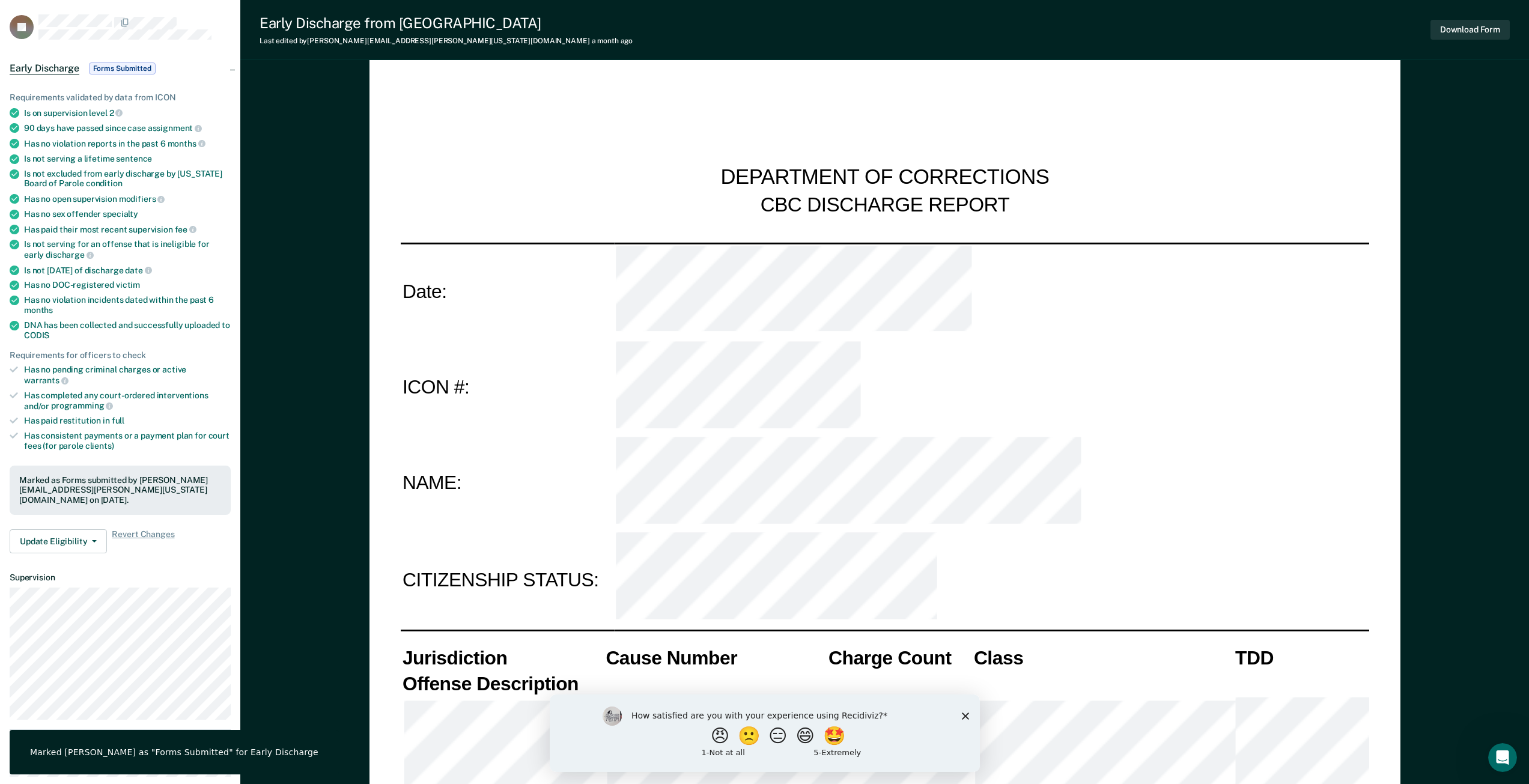
type textarea "x"
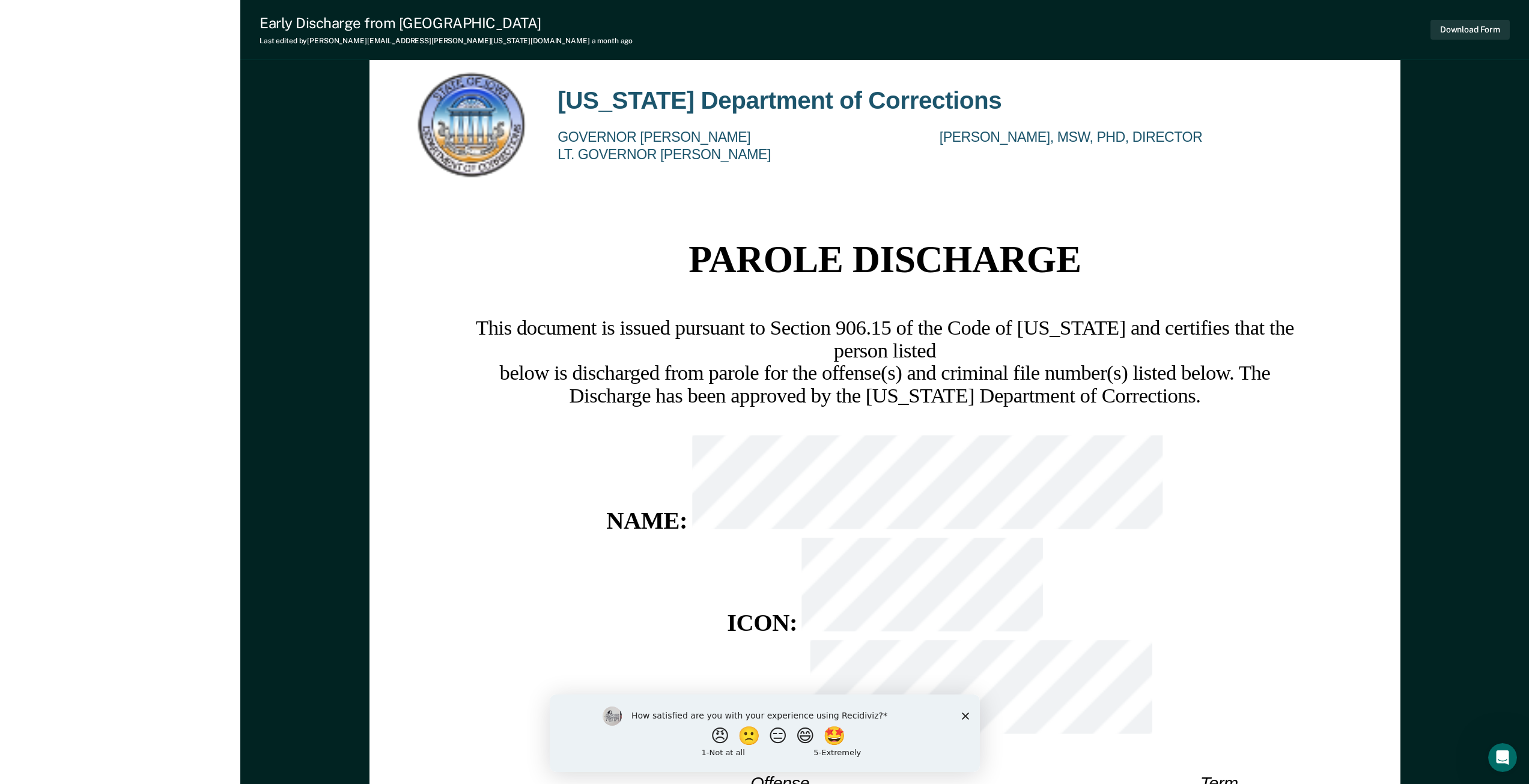
scroll to position [1861, 0]
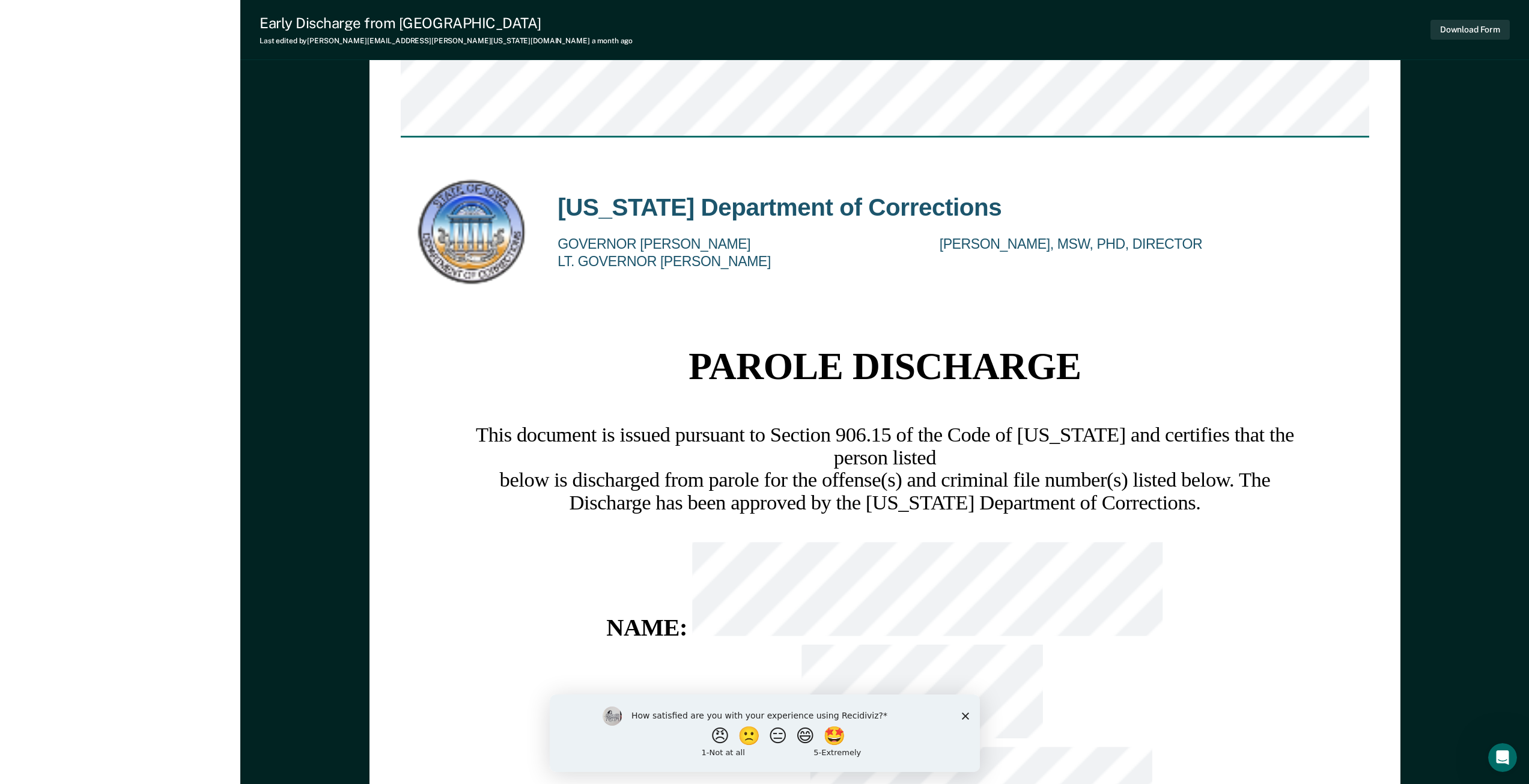
scroll to position [23, 0]
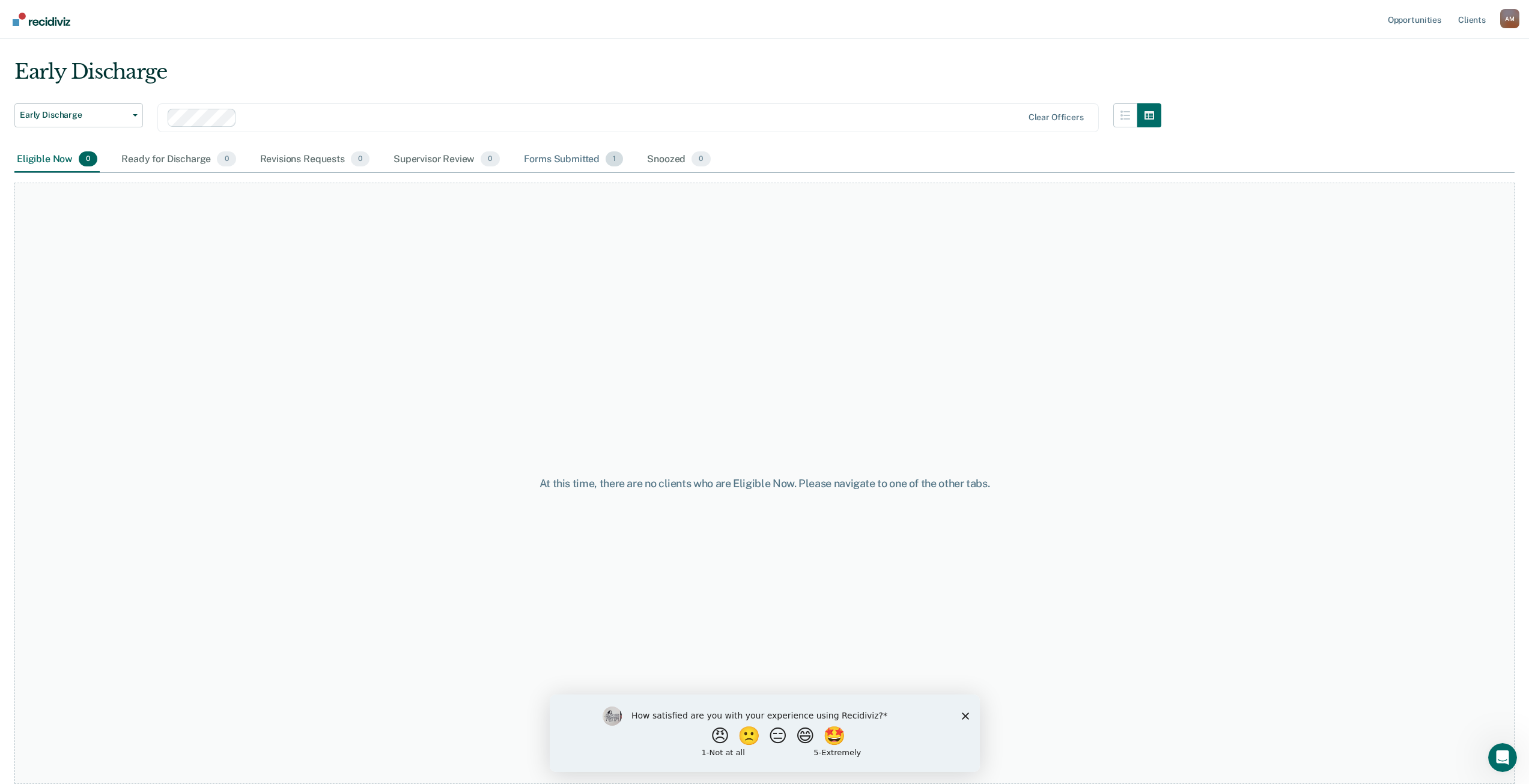
click at [560, 164] on div "Forms Submitted 1" at bounding box center [573, 160] width 104 height 27
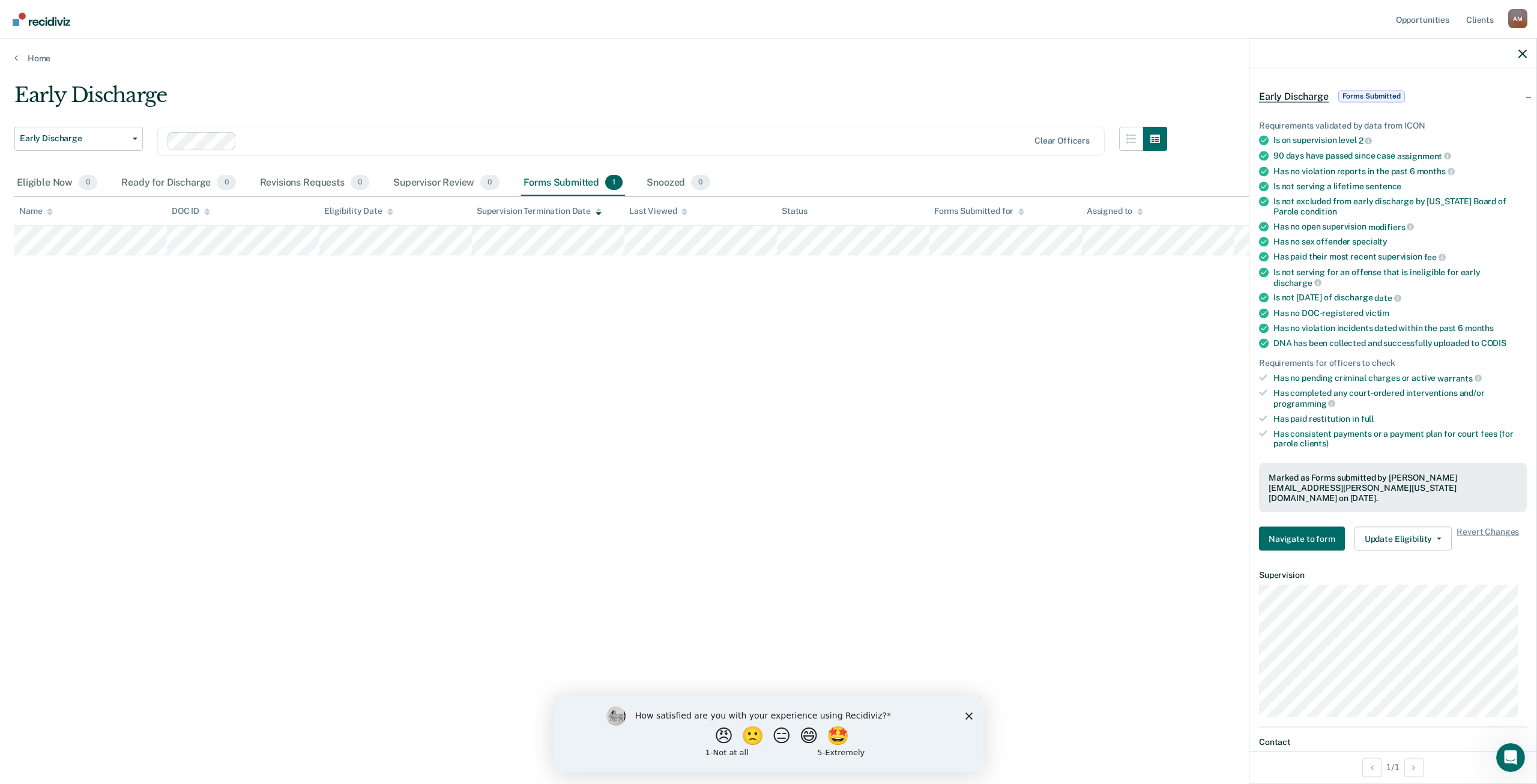
scroll to position [60, 0]
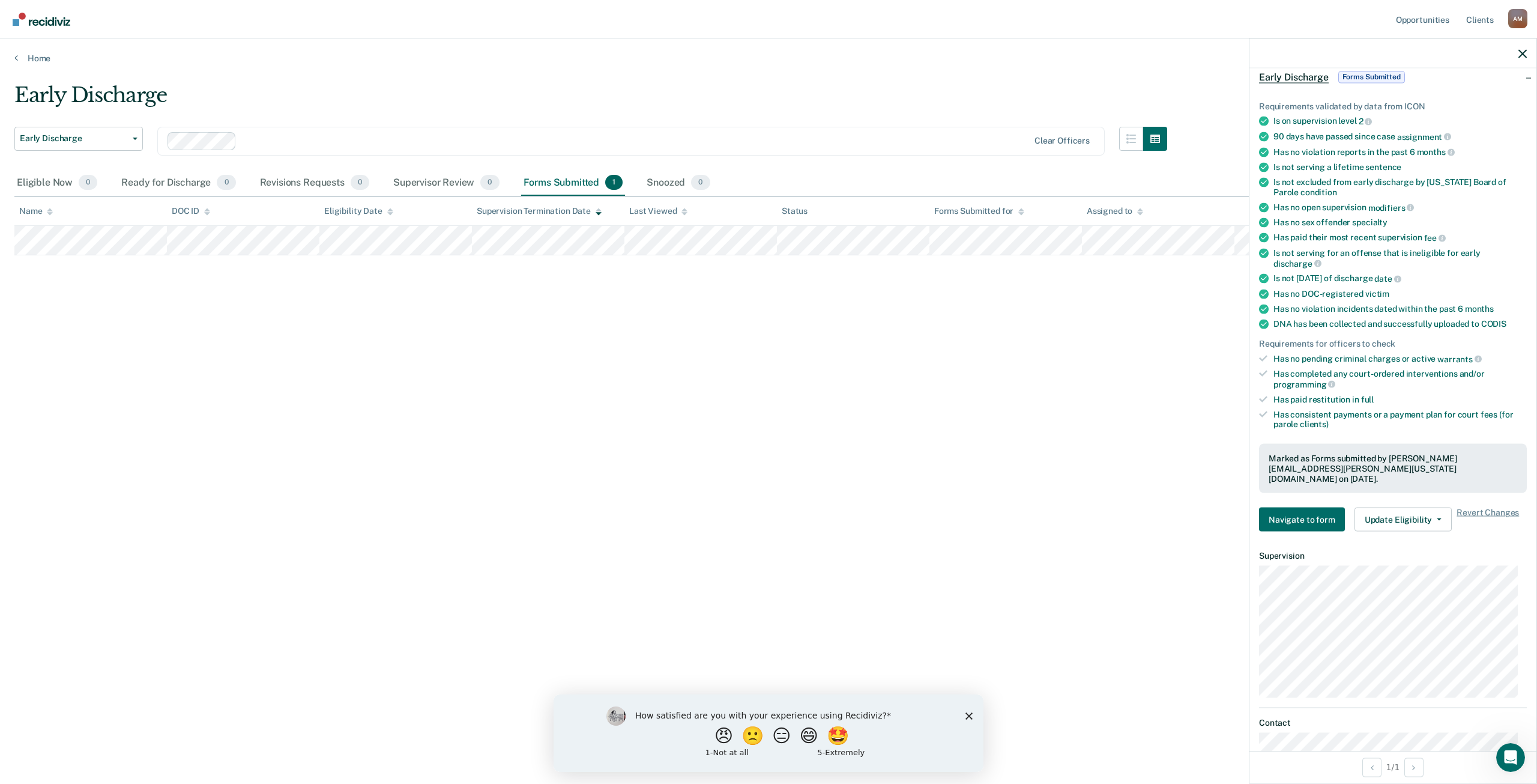
click at [1518, 56] on div at bounding box center [1393, 53] width 287 height 30
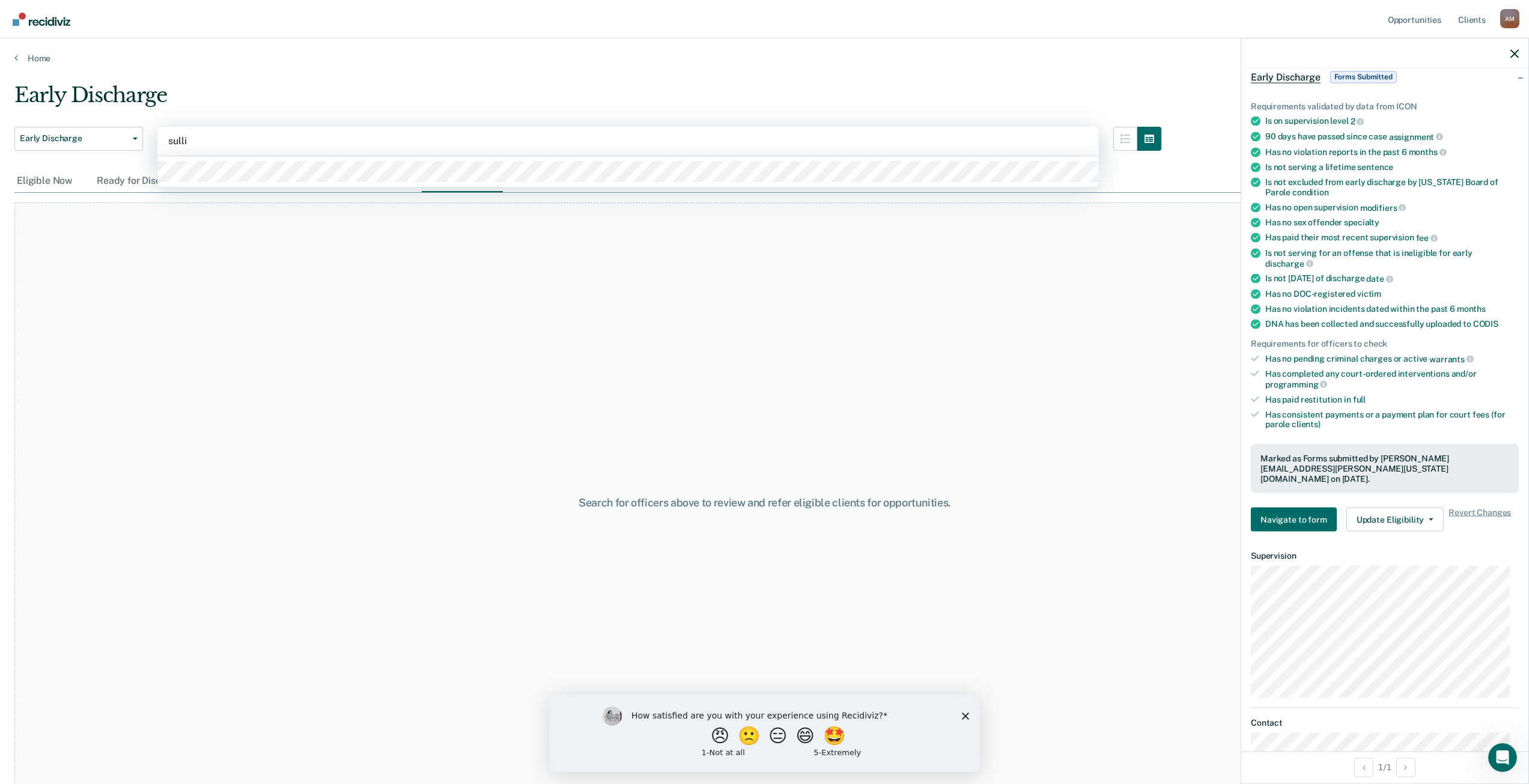
type input "sulliv"
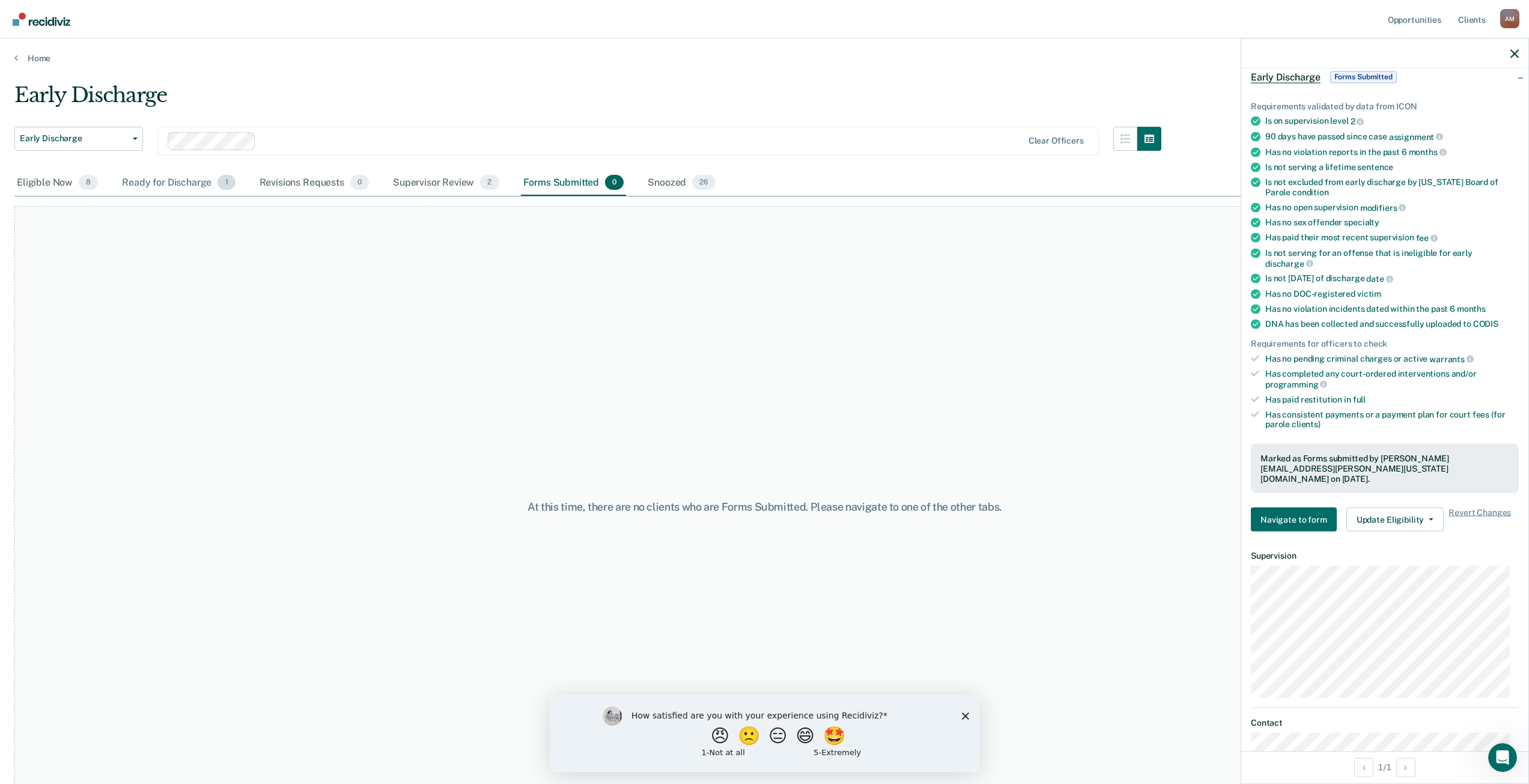
click at [180, 186] on div "Ready for Discharge 1" at bounding box center [179, 183] width 117 height 27
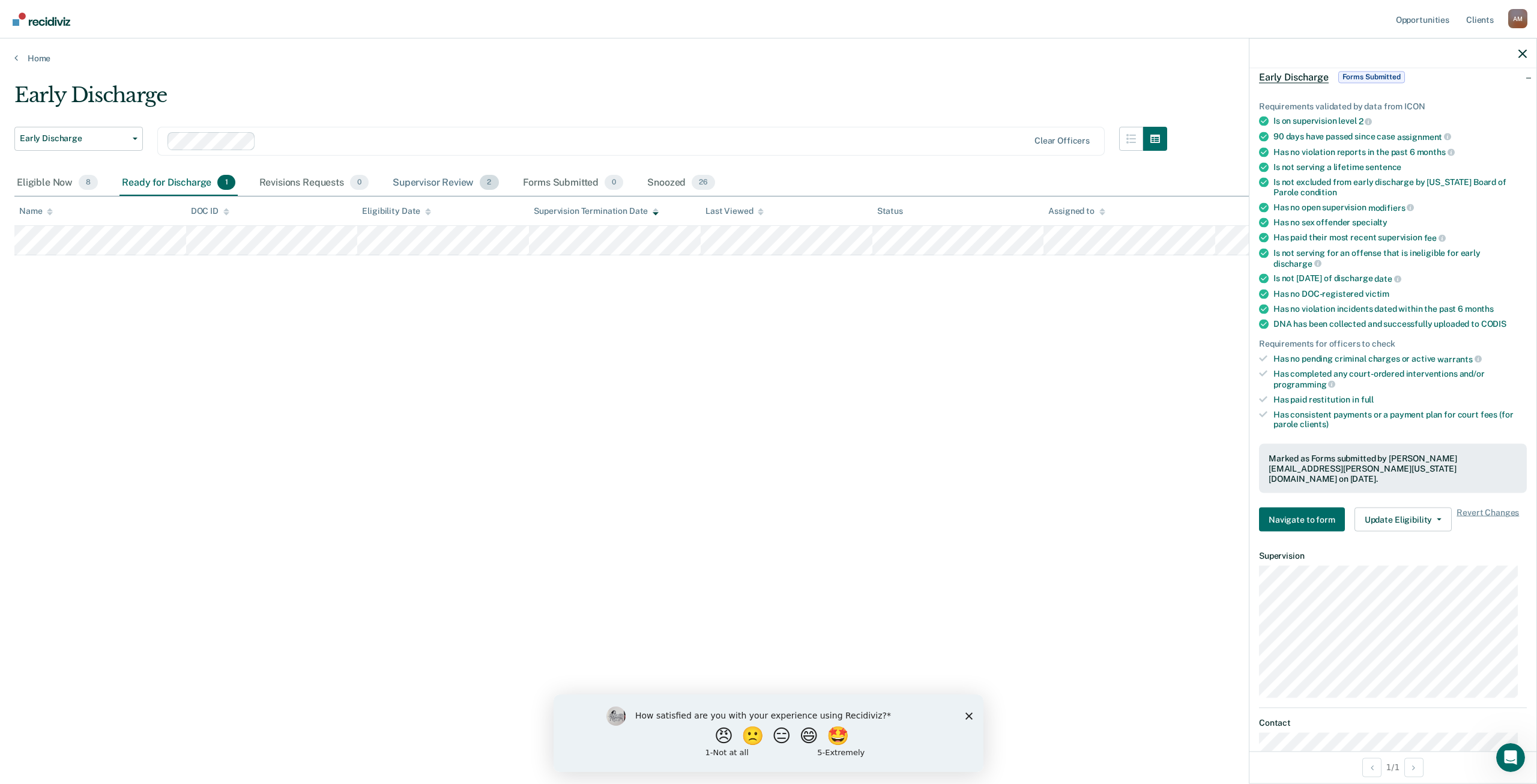
click at [412, 173] on div "Supervisor Review 2" at bounding box center [446, 183] width 111 height 27
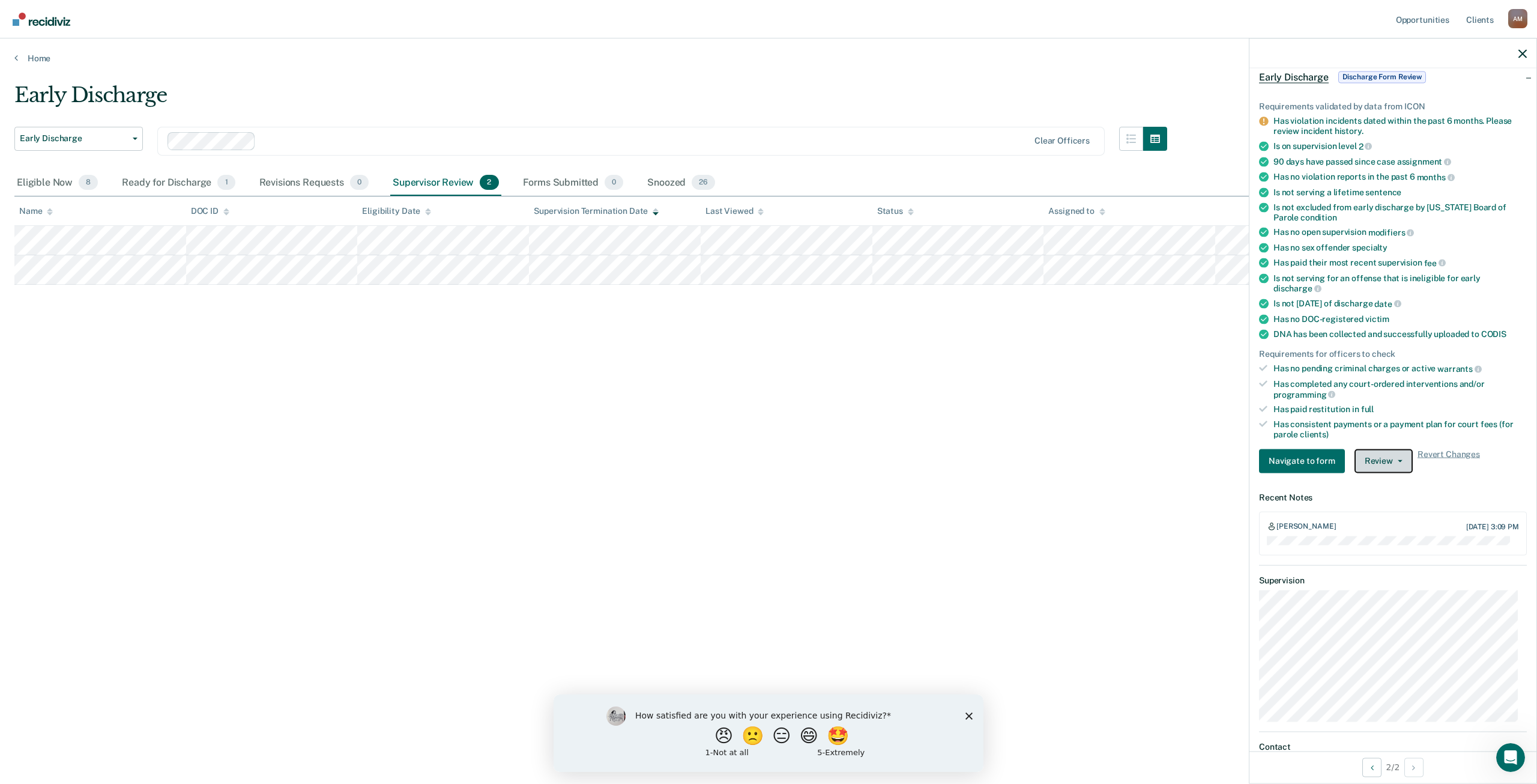
click at [1381, 463] on button "Review" at bounding box center [1384, 461] width 59 height 24
click at [1387, 481] on button "Approve Discharge and Forms" at bounding box center [1422, 485] width 135 height 19
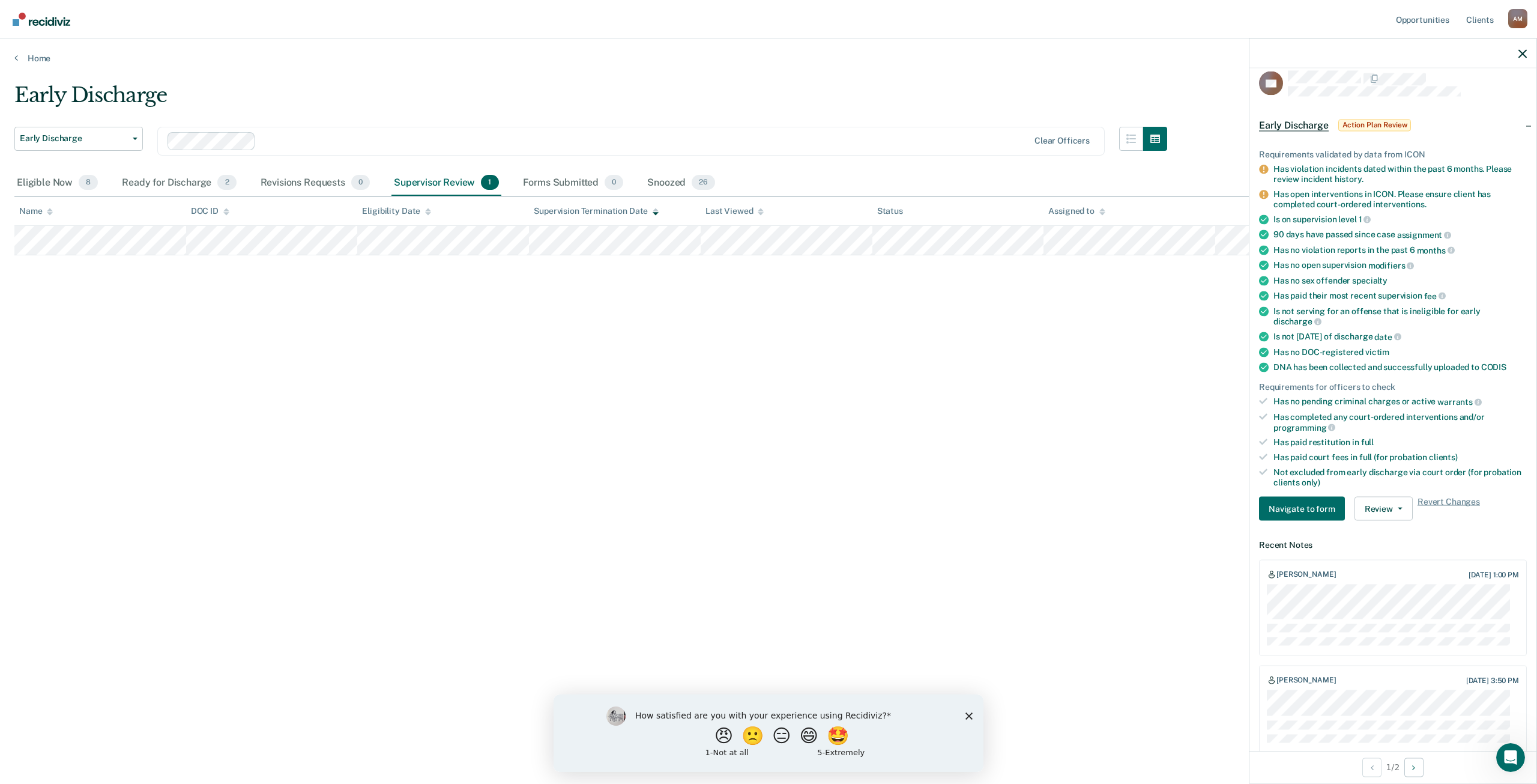
scroll to position [0, 0]
